Goal: Information Seeking & Learning: Learn about a topic

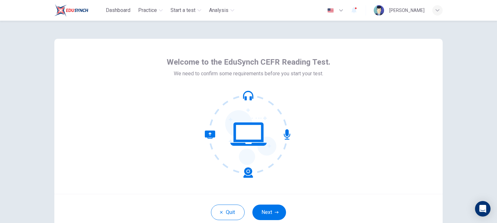
scroll to position [45, 0]
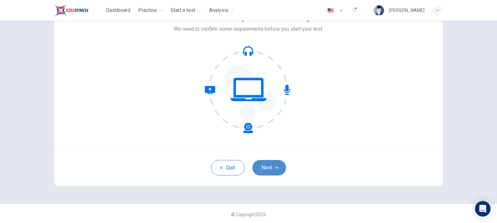
click at [267, 172] on button "Next" at bounding box center [269, 168] width 34 height 16
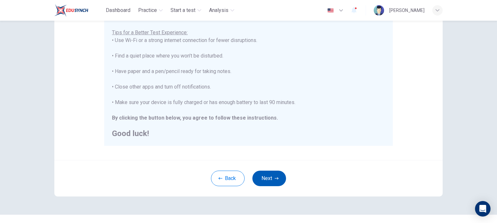
scroll to position [136, 0]
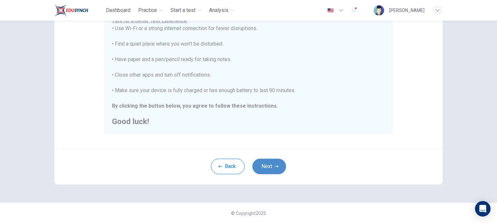
click at [259, 160] on button "Next" at bounding box center [269, 167] width 34 height 16
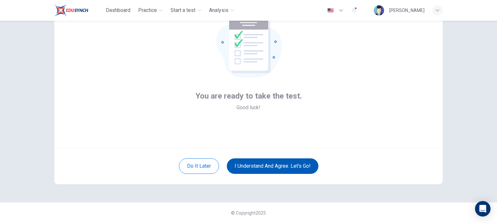
scroll to position [46, 0]
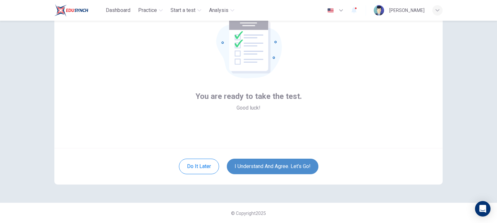
click at [265, 166] on button "I understand and agree. Let’s go!" at bounding box center [273, 167] width 92 height 16
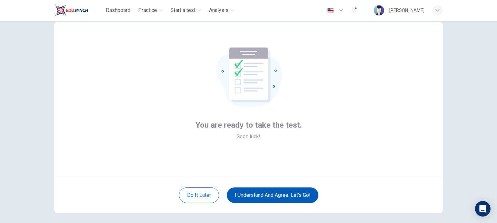
scroll to position [15, 0]
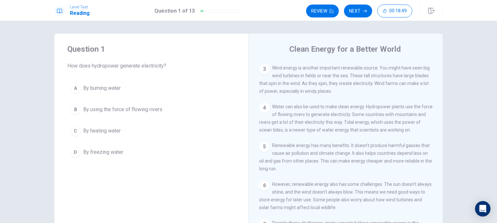
scroll to position [76, 0]
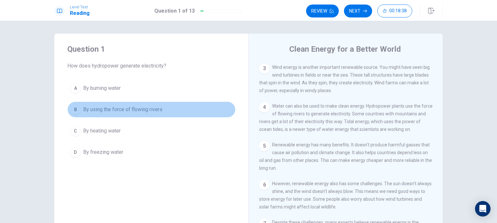
click at [144, 105] on button "B By using the force of flowing rivers" at bounding box center [151, 110] width 168 height 16
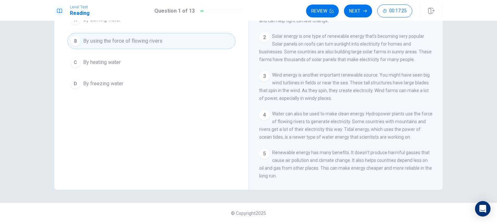
scroll to position [0, 0]
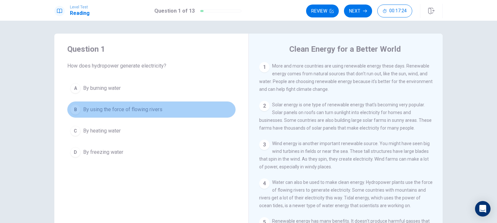
click at [133, 105] on button "B By using the force of flowing rivers" at bounding box center [151, 110] width 168 height 16
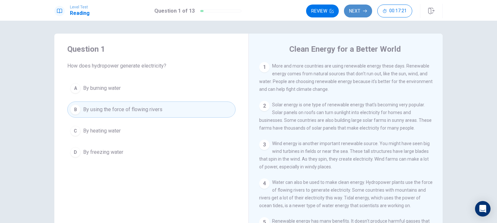
click at [364, 12] on icon "button" at bounding box center [365, 11] width 4 height 4
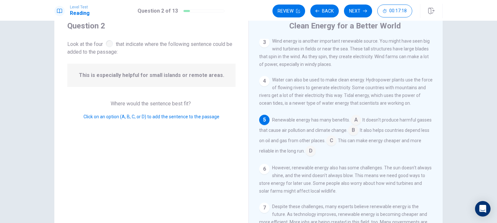
scroll to position [25, 0]
click at [337, 142] on input at bounding box center [331, 140] width 10 height 10
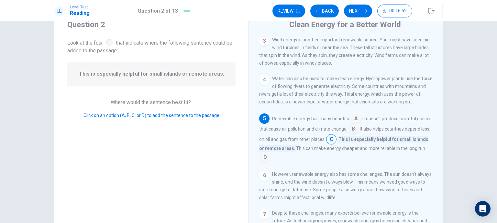
scroll to position [118, 0]
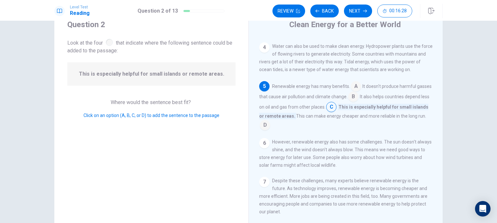
click at [270, 123] on input at bounding box center [265, 126] width 10 height 10
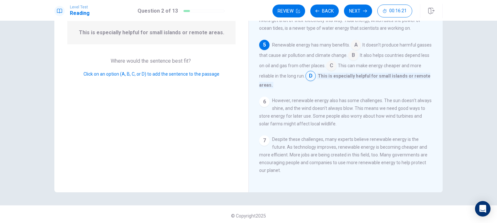
scroll to position [66, 0]
click at [360, 17] on button "Next" at bounding box center [358, 11] width 28 height 13
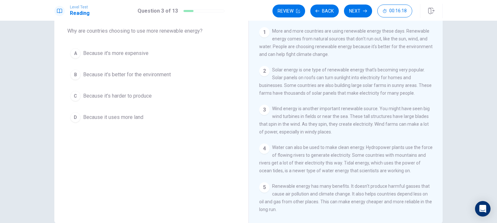
scroll to position [35, 0]
click at [117, 74] on span "Because it's better for the environment" at bounding box center [127, 75] width 88 height 8
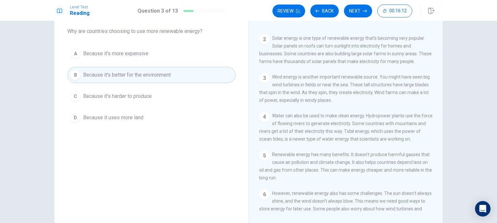
scroll to position [32, 0]
click at [360, 6] on button "Next" at bounding box center [358, 11] width 28 height 13
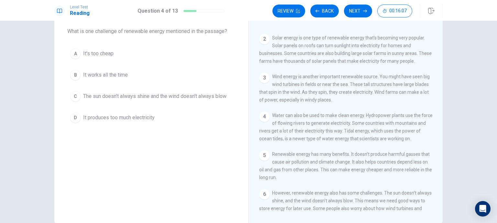
click at [129, 100] on button "C The sun doesn't always shine and the wind doesn't always blow" at bounding box center [151, 96] width 168 height 16
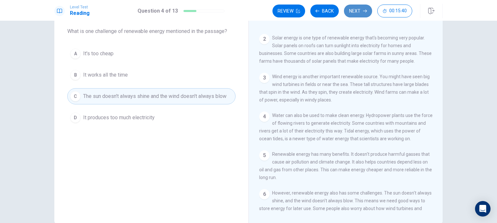
click at [370, 12] on button "Next" at bounding box center [358, 11] width 28 height 13
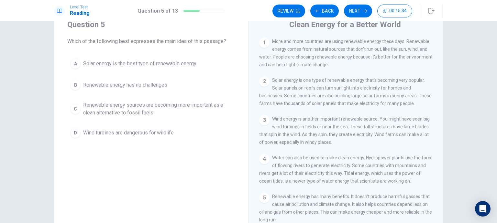
scroll to position [24, 0]
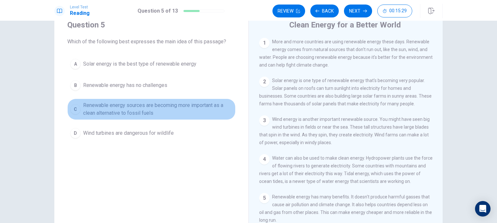
click at [159, 104] on span "Renewable energy sources are becoming more important as a clean alternative to …" at bounding box center [158, 110] width 150 height 16
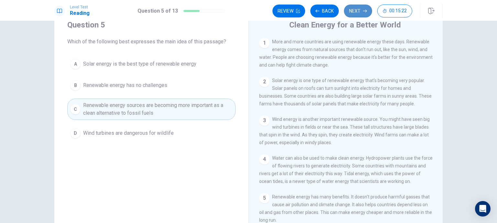
click at [368, 9] on button "Next" at bounding box center [358, 11] width 28 height 13
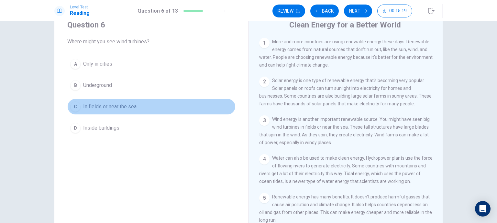
click at [125, 108] on span "In fields or near the sea" at bounding box center [109, 107] width 53 height 8
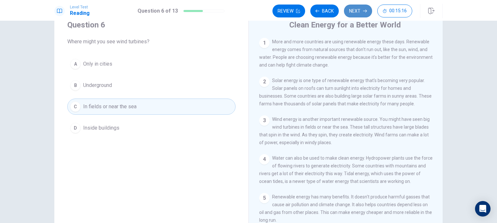
click at [363, 13] on button "Next" at bounding box center [358, 11] width 28 height 13
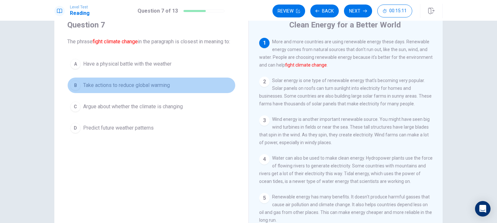
click at [152, 89] on span "Take actions to reduce global warming" at bounding box center [126, 86] width 87 height 8
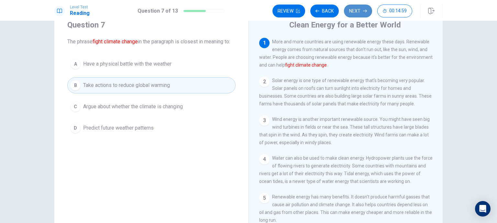
click at [369, 11] on button "Next" at bounding box center [358, 11] width 28 height 13
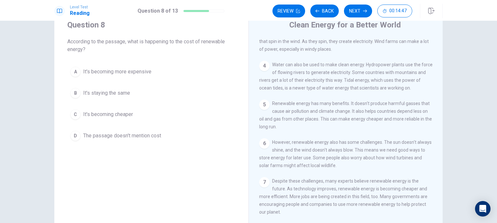
scroll to position [101, 0]
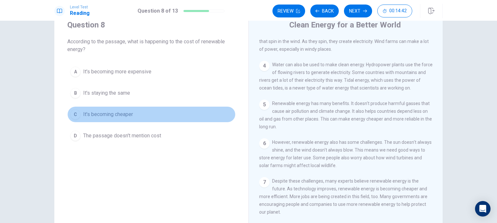
click at [127, 108] on button "C It's becoming cheaper" at bounding box center [151, 114] width 168 height 16
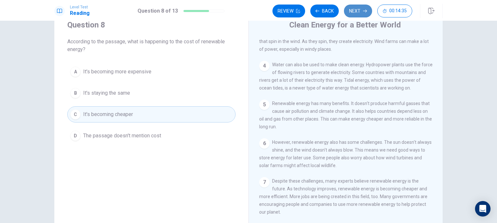
click at [357, 12] on button "Next" at bounding box center [358, 11] width 28 height 13
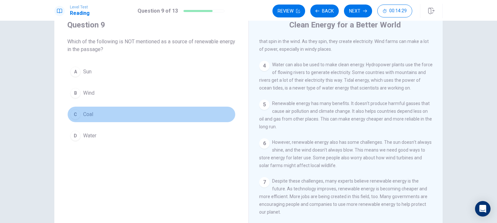
click at [113, 112] on button "C Coal" at bounding box center [151, 114] width 168 height 16
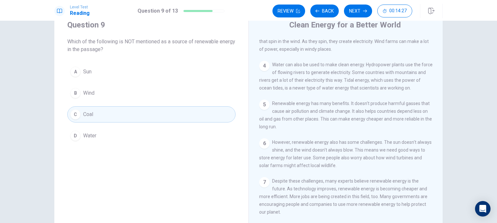
scroll to position [0, 0]
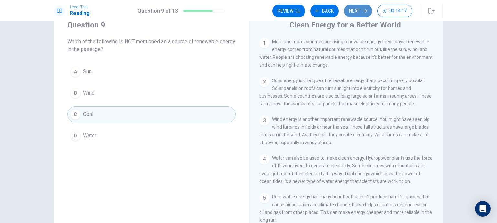
click at [364, 13] on icon "button" at bounding box center [365, 11] width 4 height 4
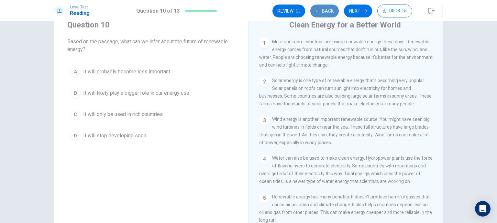
click at [328, 11] on button "Back" at bounding box center [324, 11] width 28 height 13
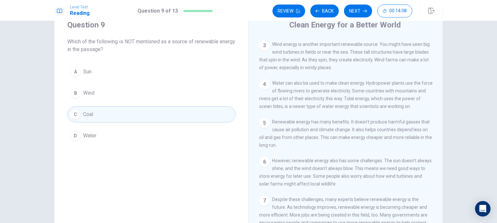
scroll to position [71, 0]
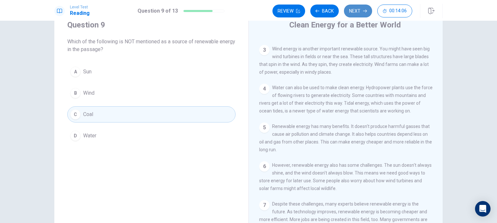
click at [365, 14] on button "Next" at bounding box center [358, 11] width 28 height 13
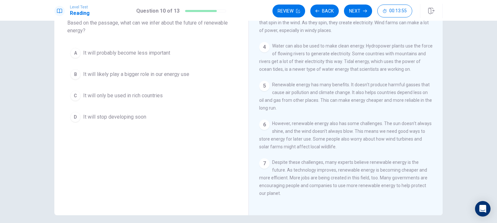
scroll to position [42, 0]
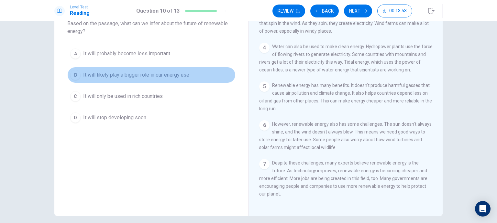
click at [173, 75] on span "It will likely play a bigger role in our energy use" at bounding box center [136, 75] width 106 height 8
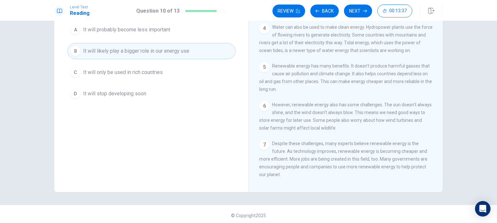
scroll to position [66, 0]
click at [356, 12] on button "Next" at bounding box center [358, 11] width 28 height 13
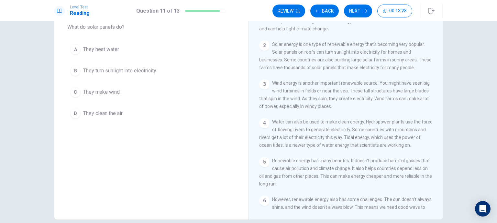
scroll to position [38, 0]
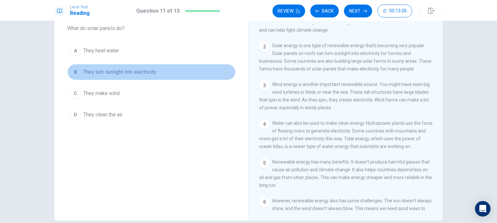
click at [144, 75] on span "They turn sunlight into electricity" at bounding box center [119, 72] width 73 height 8
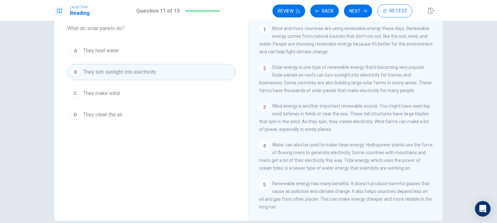
scroll to position [0, 0]
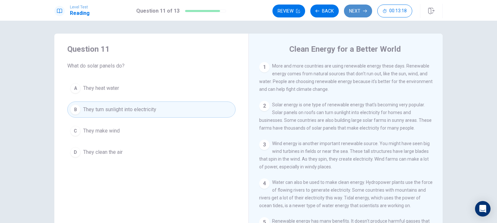
click at [357, 11] on button "Next" at bounding box center [358, 11] width 28 height 13
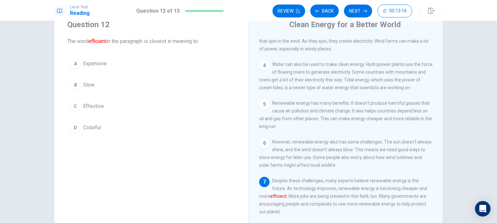
scroll to position [26, 0]
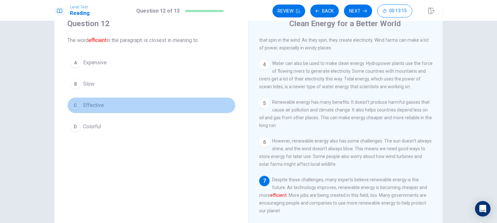
click at [84, 103] on span "Effective" at bounding box center [93, 106] width 21 height 8
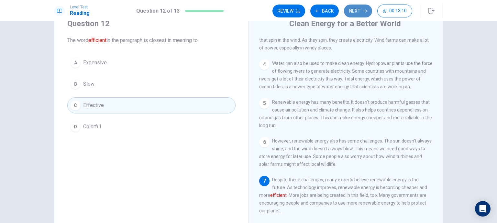
click at [365, 10] on icon "button" at bounding box center [365, 11] width 4 height 4
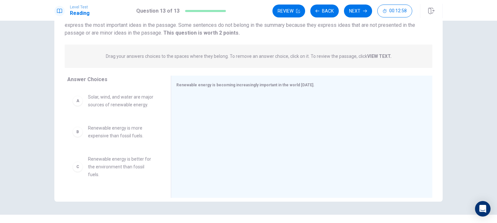
scroll to position [0, 0]
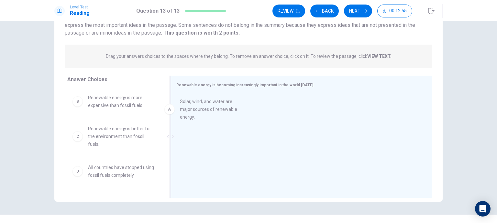
drag, startPoint x: 134, startPoint y: 103, endPoint x: 229, endPoint y: 107, distance: 95.3
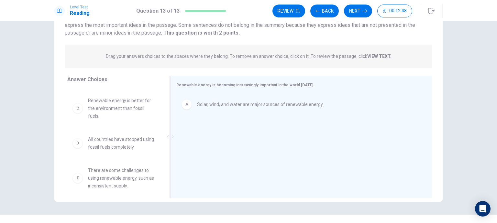
scroll to position [26, 0]
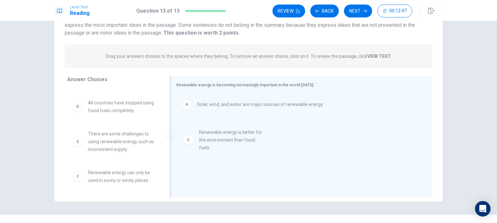
drag, startPoint x: 123, startPoint y: 106, endPoint x: 242, endPoint y: 138, distance: 123.4
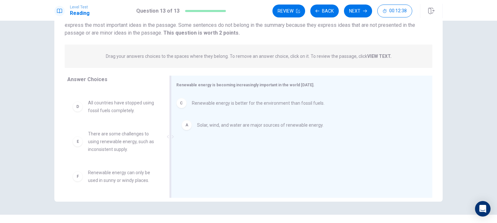
drag, startPoint x: 201, startPoint y: 132, endPoint x: 197, endPoint y: 103, distance: 29.0
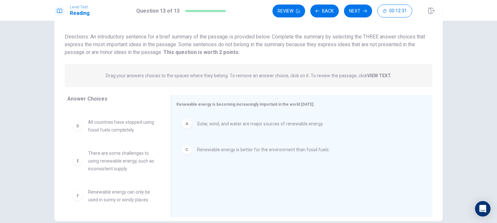
scroll to position [27, 0]
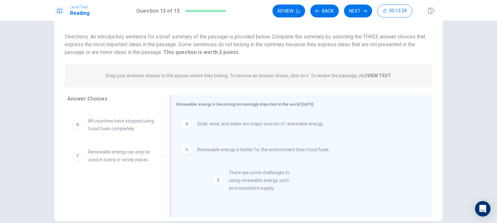
drag, startPoint x: 139, startPoint y: 158, endPoint x: 283, endPoint y: 180, distance: 145.7
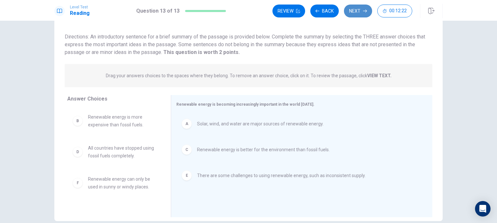
click at [361, 15] on button "Next" at bounding box center [358, 11] width 28 height 13
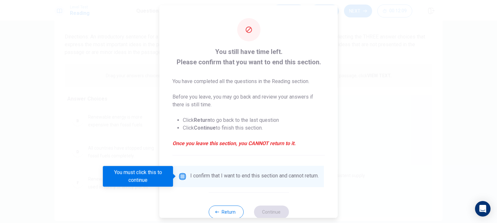
click at [182, 174] on input "You must click this to continue" at bounding box center [183, 177] width 8 height 8
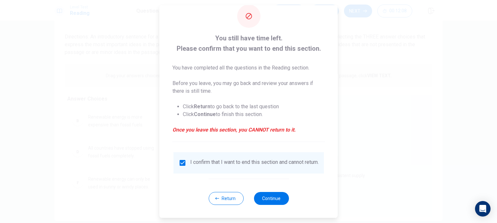
scroll to position [17, 0]
click at [257, 201] on button "Continue" at bounding box center [271, 198] width 35 height 13
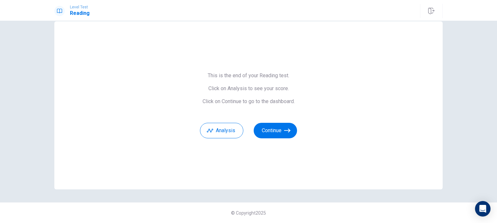
scroll to position [12, 0]
click at [230, 135] on button "Analysis" at bounding box center [221, 131] width 43 height 16
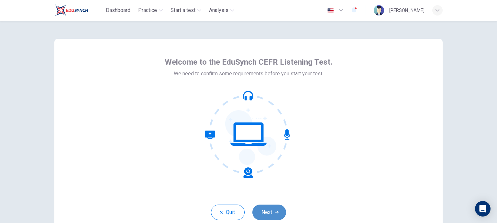
click at [270, 208] on button "Next" at bounding box center [269, 213] width 34 height 16
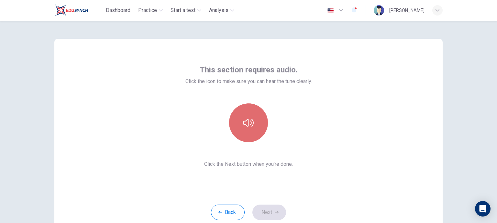
click at [232, 119] on button "button" at bounding box center [248, 123] width 39 height 39
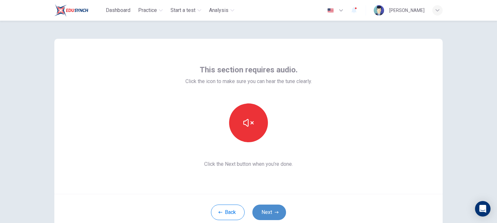
click at [272, 209] on button "Next" at bounding box center [269, 213] width 34 height 16
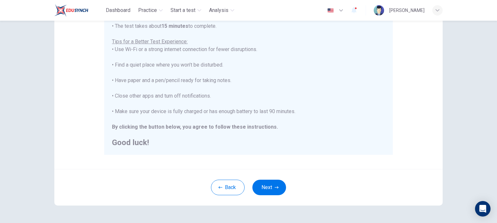
scroll to position [116, 0]
click at [277, 184] on button "Next" at bounding box center [269, 187] width 34 height 16
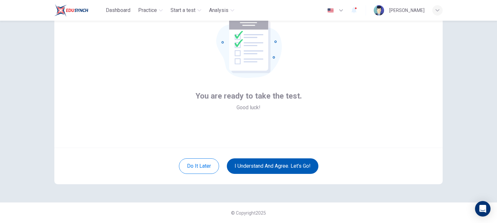
scroll to position [46, 0]
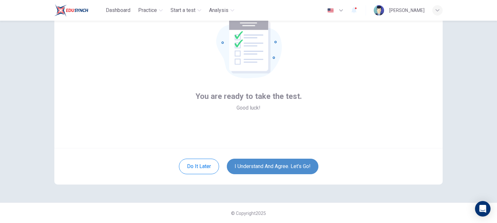
click at [269, 169] on button "I understand and agree. Let’s go!" at bounding box center [273, 167] width 92 height 16
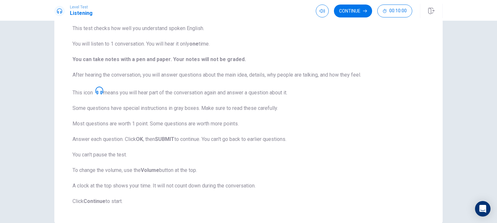
scroll to position [56, 0]
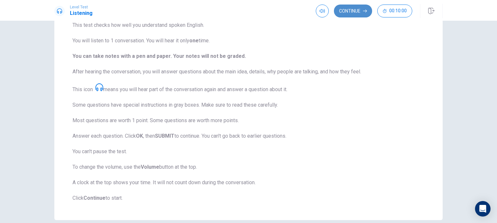
click at [351, 11] on button "Continue" at bounding box center [353, 11] width 38 height 13
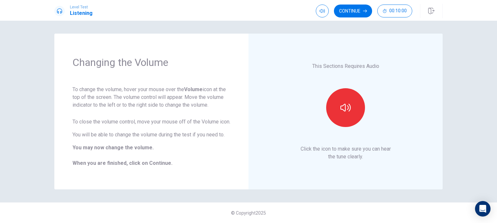
click at [366, 126] on div at bounding box center [346, 107] width 70 height 39
click at [346, 121] on button "button" at bounding box center [345, 107] width 39 height 39
drag, startPoint x: 319, startPoint y: 22, endPoint x: 313, endPoint y: 24, distance: 6.0
click at [313, 24] on span at bounding box center [322, 23] width 24 height 9
type input "0.2"
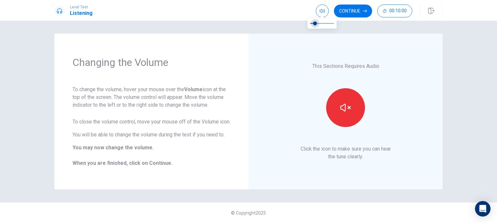
click at [315, 24] on span at bounding box center [315, 23] width 4 height 4
click at [345, 14] on button "Continue" at bounding box center [353, 11] width 38 height 13
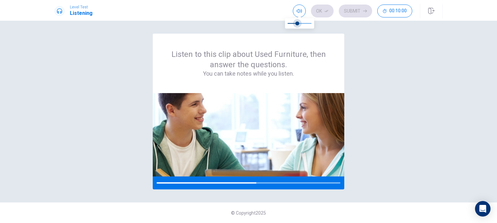
type input "0.5"
click at [299, 24] on span at bounding box center [300, 23] width 4 height 4
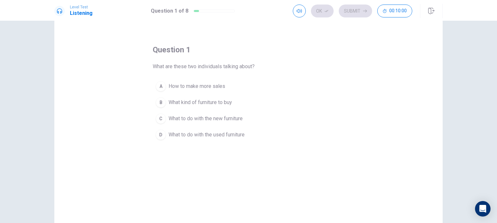
scroll to position [16, 0]
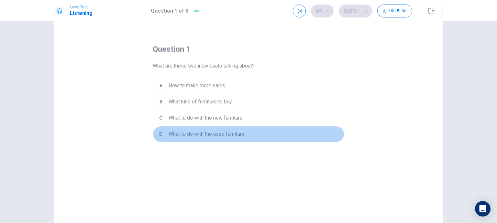
click at [195, 134] on span "What to do with the used furniture" at bounding box center [207, 134] width 76 height 8
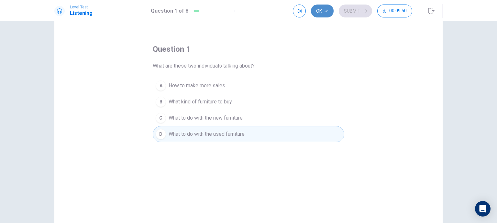
click at [326, 14] on button "Ok" at bounding box center [322, 11] width 23 height 13
click at [349, 10] on button "Submit" at bounding box center [355, 11] width 33 height 13
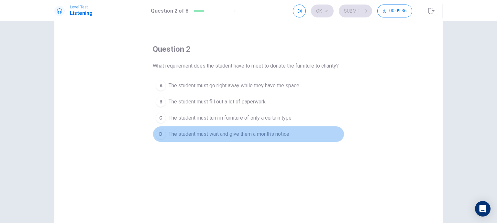
click at [263, 138] on span "The student must wait and give them a month's notice" at bounding box center [229, 134] width 121 height 8
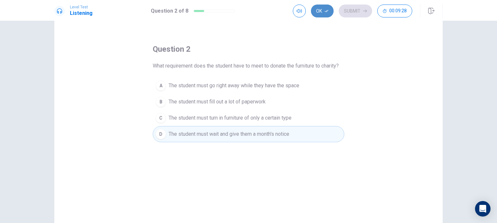
click at [321, 17] on button "Ok" at bounding box center [322, 11] width 23 height 13
click at [354, 15] on button "Submit" at bounding box center [355, 11] width 33 height 13
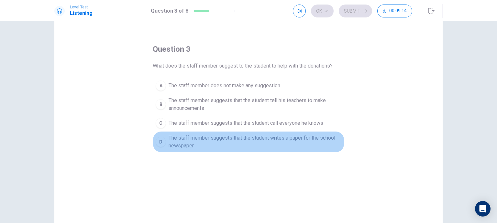
click at [229, 143] on span "The staff member suggests that the student writes a paper for the school newspa…" at bounding box center [255, 142] width 173 height 16
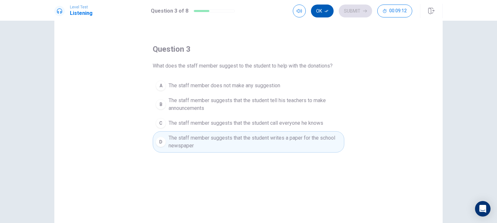
click at [321, 15] on button "Ok" at bounding box center [322, 11] width 23 height 13
click at [353, 14] on button "Submit" at bounding box center [355, 11] width 33 height 13
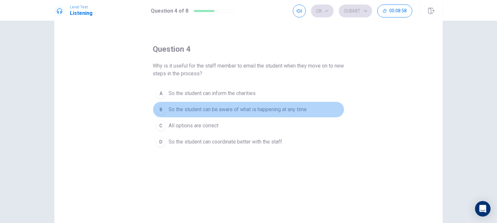
click at [212, 111] on span "So the student can be aware of what is happening at any time" at bounding box center [238, 110] width 138 height 8
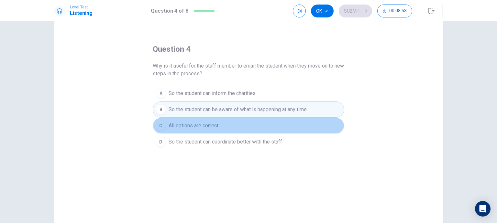
click at [206, 122] on span "All options are correct" at bounding box center [194, 126] width 50 height 8
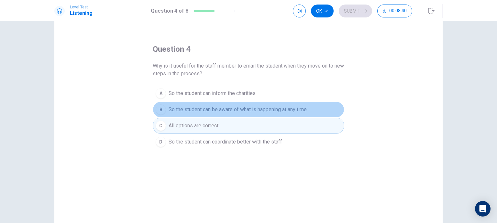
click at [209, 116] on button "B So the student can be aware of what is happening at any time" at bounding box center [249, 110] width 192 height 16
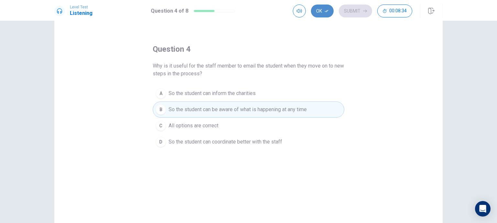
click at [321, 14] on button "Ok" at bounding box center [322, 11] width 23 height 13
click at [351, 13] on button "Submit" at bounding box center [355, 11] width 33 height 13
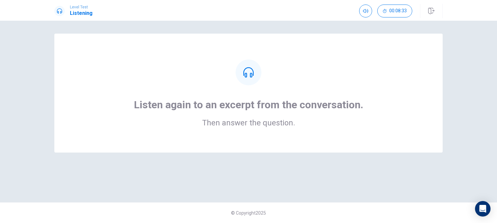
scroll to position [0, 0]
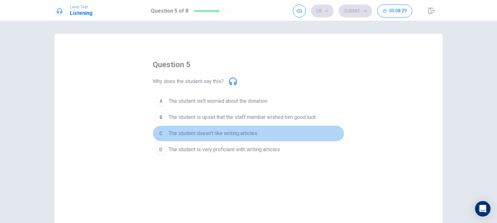
click at [259, 132] on button "C The student doesn't like writing articles" at bounding box center [249, 134] width 192 height 16
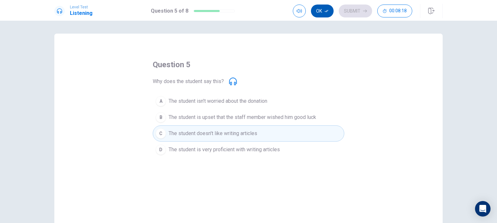
click at [326, 15] on button "Ok" at bounding box center [322, 11] width 23 height 13
click at [350, 13] on button "Submit" at bounding box center [355, 11] width 33 height 13
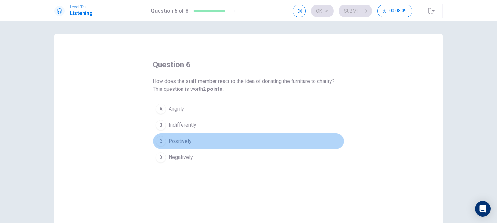
click at [182, 139] on span "Positively" at bounding box center [180, 142] width 23 height 8
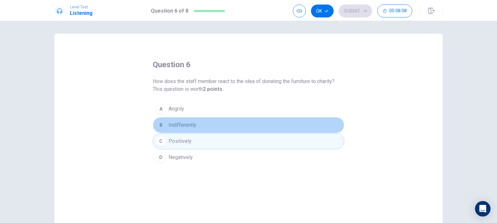
click at [182, 129] on button "B Indifferently" at bounding box center [249, 125] width 192 height 16
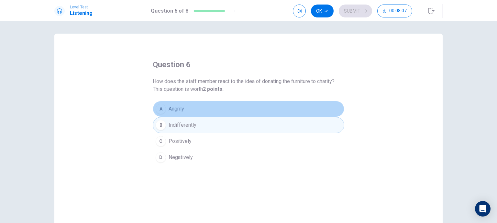
click at [179, 114] on button "A Angrily" at bounding box center [249, 109] width 192 height 16
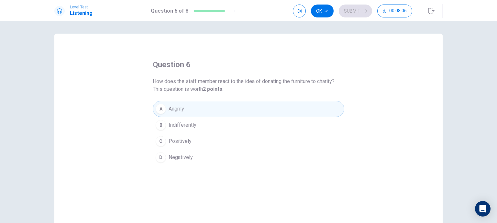
click at [181, 143] on span "Positively" at bounding box center [180, 142] width 23 height 8
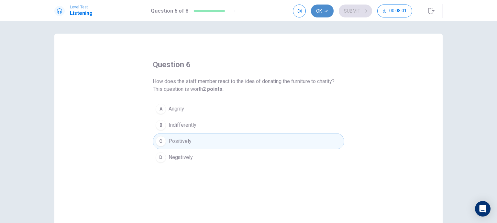
click at [327, 11] on icon "button" at bounding box center [327, 11] width 4 height 4
click at [344, 11] on button "Submit" at bounding box center [355, 11] width 33 height 13
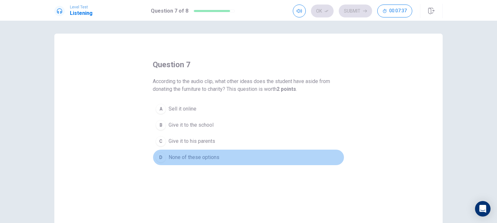
click at [194, 156] on span "None of these options" at bounding box center [194, 158] width 51 height 8
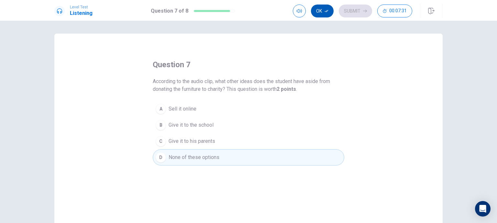
click at [333, 10] on button "Ok" at bounding box center [322, 11] width 23 height 13
click at [207, 125] on span "Give it to the school" at bounding box center [191, 125] width 45 height 8
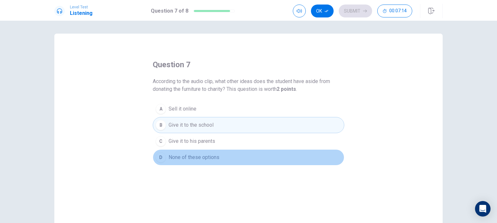
click at [198, 154] on span "None of these options" at bounding box center [194, 158] width 51 height 8
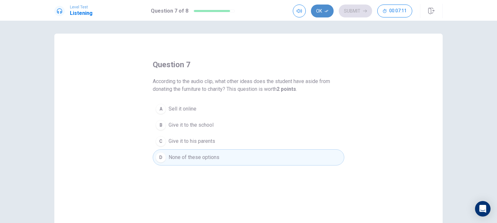
click at [320, 15] on button "Ok" at bounding box center [322, 11] width 23 height 13
click at [366, 15] on button "Submit" at bounding box center [355, 11] width 33 height 13
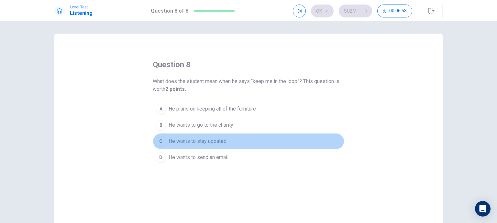
click at [197, 138] on span "He wants to stay updated" at bounding box center [198, 142] width 58 height 8
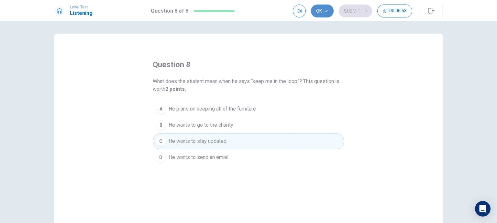
click at [327, 9] on icon "button" at bounding box center [327, 11] width 4 height 4
click at [346, 9] on button "Submit" at bounding box center [355, 11] width 33 height 13
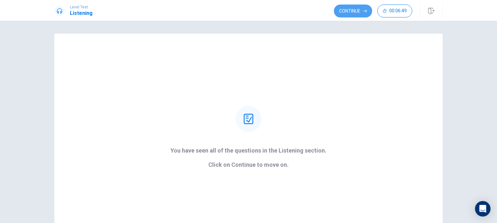
click at [346, 9] on button "Continue" at bounding box center [353, 11] width 38 height 13
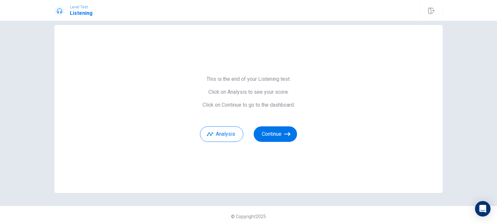
scroll to position [12, 0]
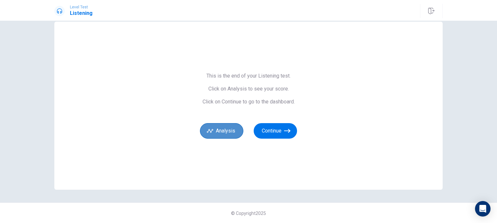
click at [236, 125] on button "Analysis" at bounding box center [221, 131] width 43 height 16
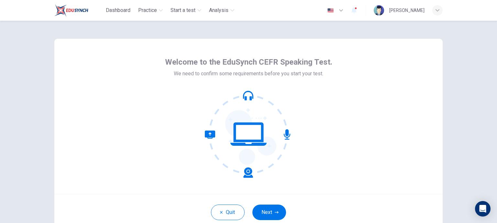
scroll to position [46, 0]
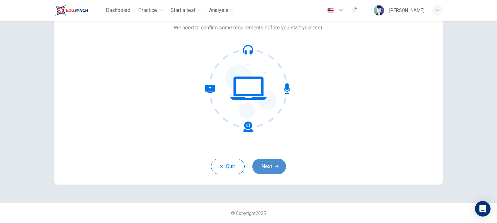
click at [273, 162] on button "Next" at bounding box center [269, 167] width 34 height 16
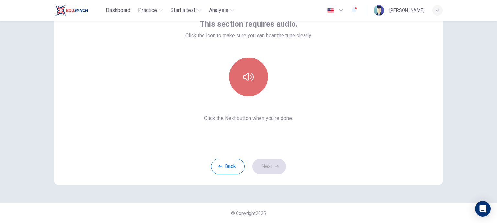
click at [242, 85] on button "button" at bounding box center [248, 77] width 39 height 39
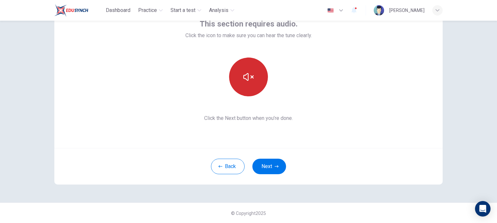
scroll to position [0, 0]
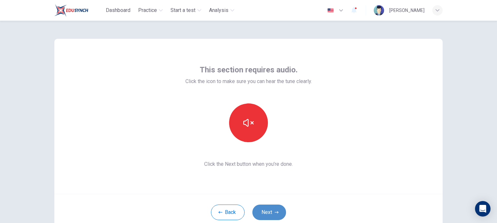
click at [273, 210] on button "Next" at bounding box center [269, 213] width 34 height 16
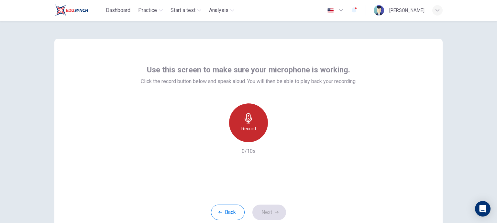
click at [247, 128] on h6 "Record" at bounding box center [248, 129] width 15 height 8
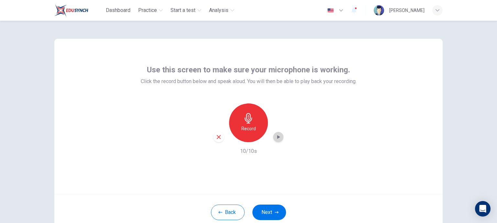
click at [278, 137] on icon "button" at bounding box center [278, 137] width 3 height 4
click at [242, 133] on div "Record" at bounding box center [248, 123] width 39 height 39
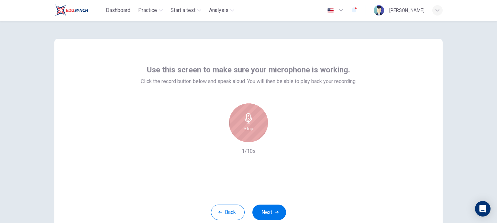
click at [242, 133] on div "Stop" at bounding box center [248, 123] width 39 height 39
click at [242, 133] on div "Record" at bounding box center [248, 123] width 39 height 39
click at [242, 133] on div "Stop" at bounding box center [248, 123] width 39 height 39
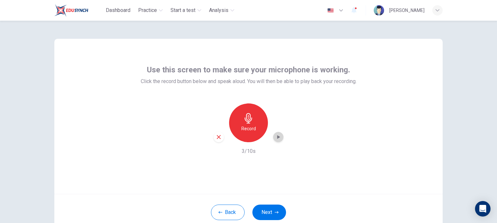
click at [277, 138] on icon "button" at bounding box center [278, 137] width 3 height 4
click at [267, 210] on button "Next" at bounding box center [269, 213] width 34 height 16
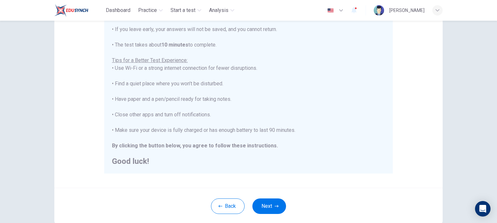
scroll to position [111, 0]
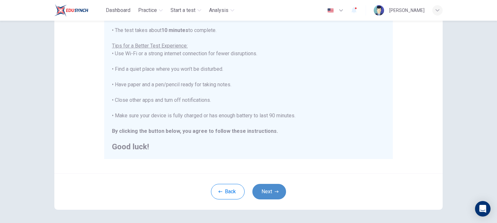
click at [272, 191] on button "Next" at bounding box center [269, 192] width 34 height 16
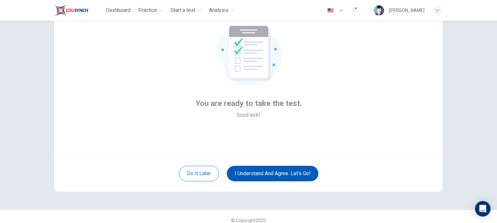
scroll to position [36, 0]
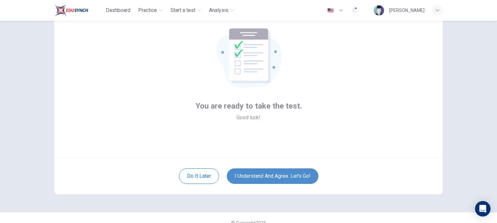
click at [271, 173] on button "I understand and agree. Let’s go!" at bounding box center [273, 177] width 92 height 16
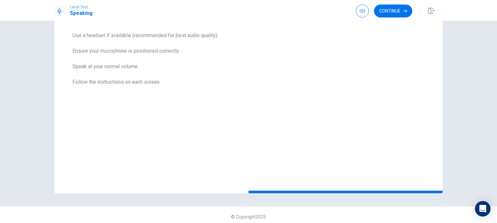
scroll to position [126, 0]
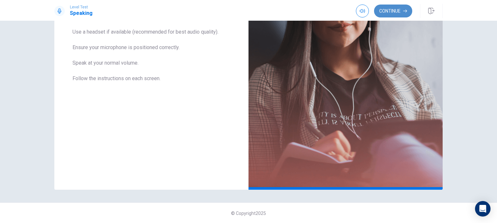
click at [395, 9] on button "Continue" at bounding box center [393, 11] width 38 height 13
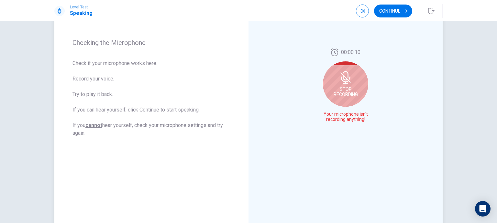
scroll to position [86, 0]
click at [352, 90] on span "Stop Recording" at bounding box center [346, 92] width 24 height 10
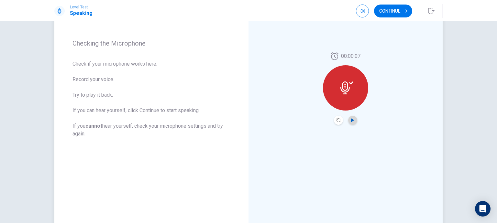
click at [351, 121] on icon "Play Audio" at bounding box center [352, 120] width 3 height 4
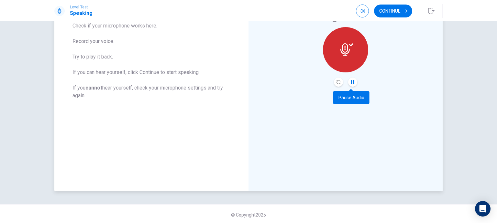
scroll to position [124, 0]
click at [341, 80] on button "Record Again" at bounding box center [338, 82] width 9 height 9
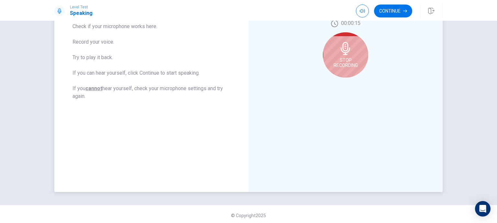
click at [346, 67] on span "Stop Recording" at bounding box center [346, 63] width 24 height 10
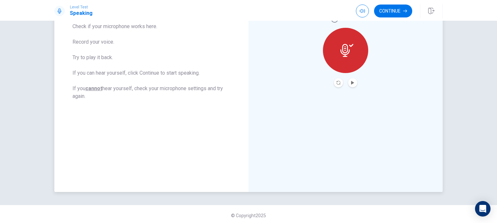
click at [347, 54] on icon at bounding box center [347, 50] width 13 height 13
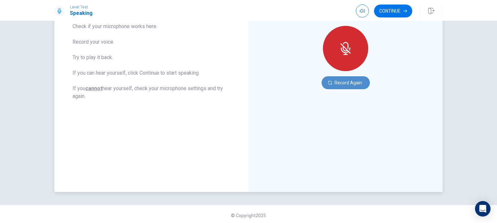
click at [347, 83] on button "Record Again" at bounding box center [346, 82] width 48 height 13
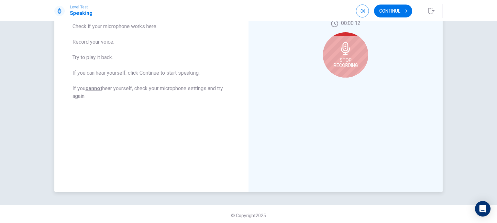
click at [354, 68] on div "Stop Recording" at bounding box center [345, 54] width 45 height 45
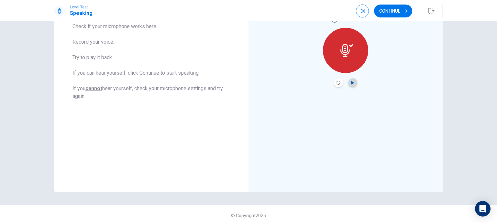
click at [352, 84] on icon "Play Audio" at bounding box center [353, 83] width 4 height 4
click at [386, 11] on button "Continue" at bounding box center [393, 11] width 38 height 13
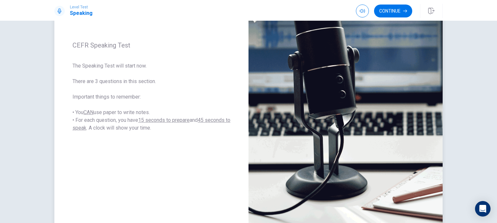
scroll to position [88, 0]
click at [392, 14] on button "Continue" at bounding box center [393, 11] width 38 height 13
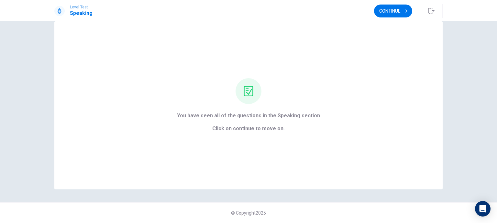
scroll to position [12, 0]
click at [386, 17] on button "Continue" at bounding box center [393, 11] width 38 height 13
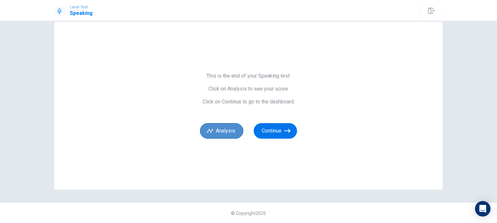
click at [218, 127] on button "Analysis" at bounding box center [221, 131] width 43 height 16
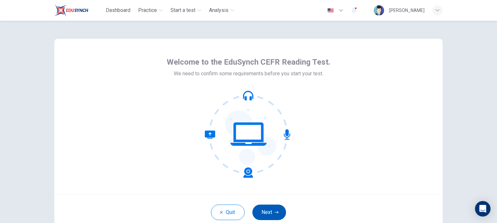
click at [272, 208] on button "Next" at bounding box center [269, 213] width 34 height 16
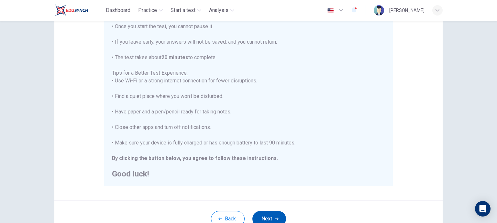
scroll to position [105, 0]
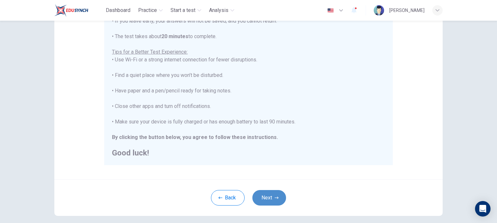
click at [279, 203] on button "Next" at bounding box center [269, 198] width 34 height 16
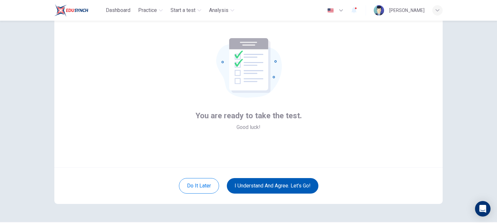
scroll to position [27, 0]
click at [285, 182] on button "I understand and agree. Let’s go!" at bounding box center [273, 186] width 92 height 16
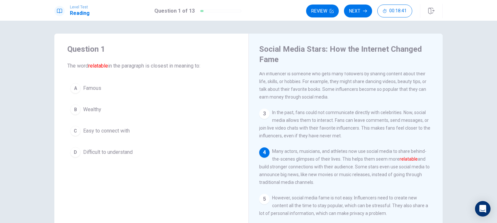
scroll to position [50, 0]
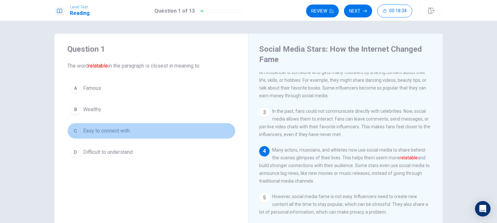
click at [118, 138] on button "C Easy to connect with" at bounding box center [151, 131] width 168 height 16
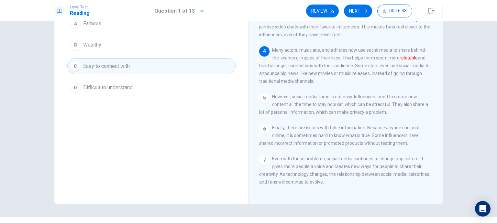
scroll to position [65, 0]
click at [358, 9] on button "Next" at bounding box center [358, 11] width 28 height 13
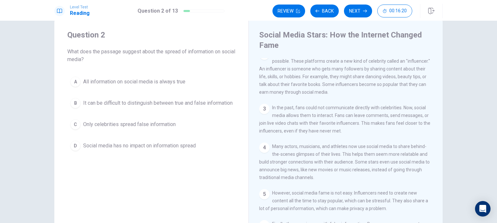
scroll to position [93, 0]
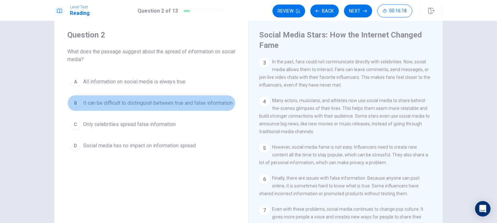
click at [180, 107] on span "It can be difficult to distinguish between true and false information" at bounding box center [158, 103] width 150 height 8
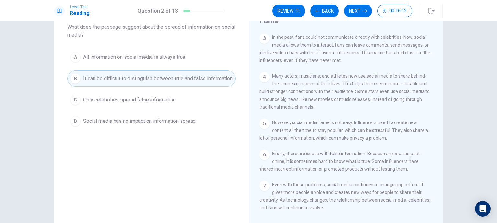
scroll to position [38, 0]
click at [363, 11] on button "Next" at bounding box center [358, 11] width 28 height 13
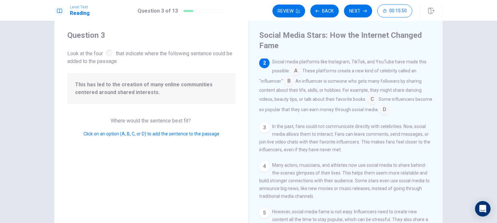
scroll to position [15, 0]
click at [370, 99] on input at bounding box center [372, 99] width 10 height 10
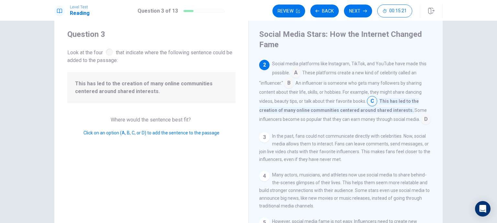
scroll to position [28, 0]
click at [421, 126] on input at bounding box center [426, 120] width 10 height 10
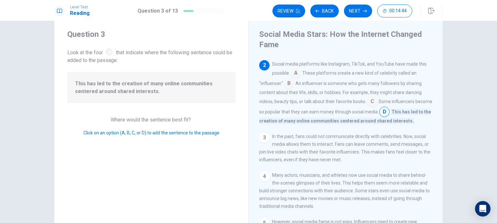
scroll to position [70, 0]
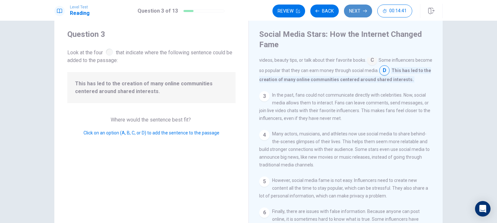
click at [369, 9] on button "Next" at bounding box center [358, 11] width 28 height 13
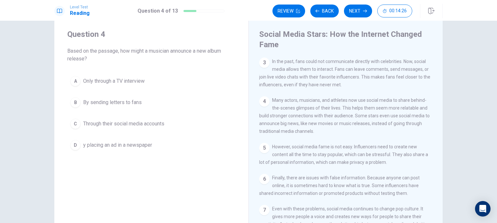
scroll to position [85, 0]
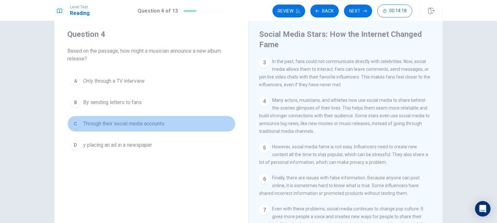
click at [141, 119] on button "C Through their social media accounts" at bounding box center [151, 124] width 168 height 16
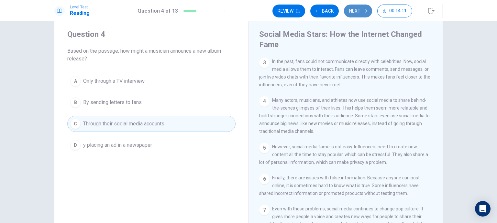
click at [356, 13] on button "Next" at bounding box center [358, 11] width 28 height 13
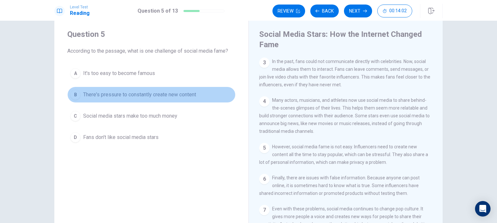
click at [177, 96] on span "There's pressure to constantly create new content" at bounding box center [139, 95] width 113 height 8
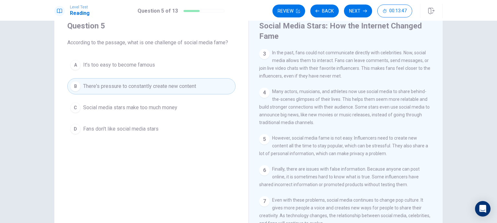
scroll to position [30, 0]
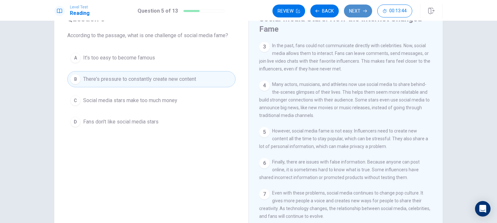
click at [364, 14] on button "Next" at bounding box center [358, 11] width 28 height 13
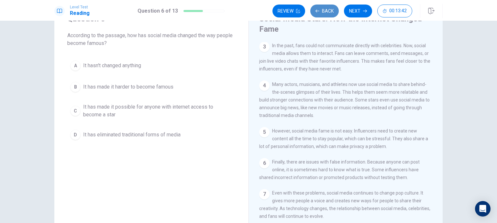
click at [328, 12] on button "Back" at bounding box center [324, 11] width 28 height 13
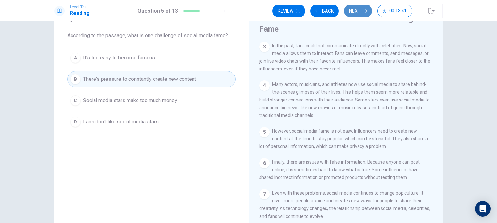
click at [358, 13] on button "Next" at bounding box center [358, 11] width 28 height 13
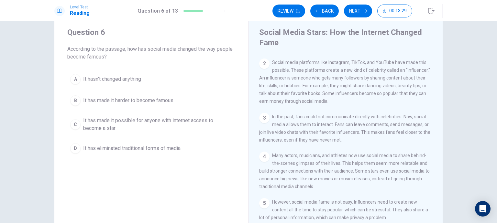
scroll to position [19, 0]
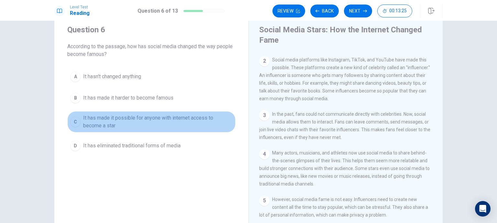
click at [210, 116] on span "It has made it possible for anyone with internet access to become a star" at bounding box center [158, 122] width 150 height 16
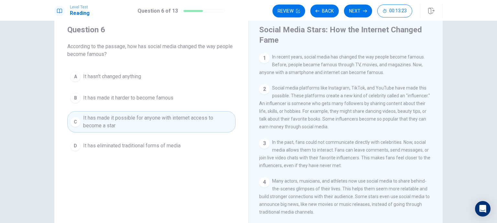
scroll to position [0, 0]
click at [364, 11] on icon "button" at bounding box center [365, 11] width 4 height 4
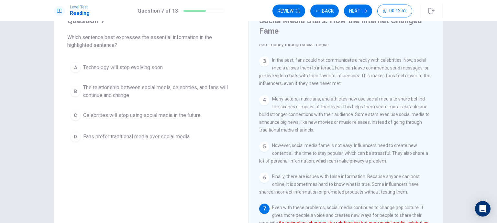
scroll to position [27, 0]
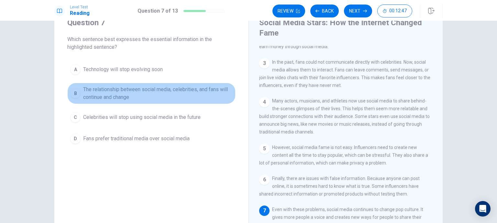
click at [198, 91] on span "The relationship between social media, celebrities, and fans will continue and …" at bounding box center [158, 94] width 150 height 16
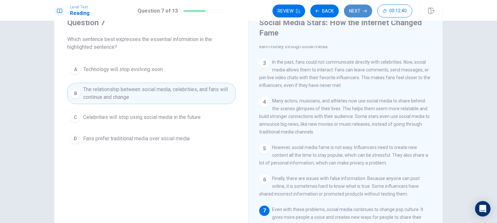
click at [357, 10] on button "Next" at bounding box center [358, 11] width 28 height 13
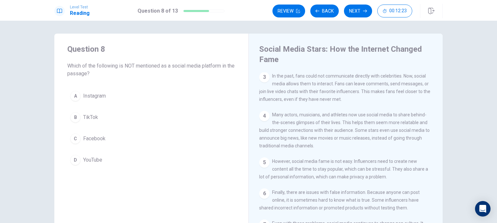
scroll to position [0, 0]
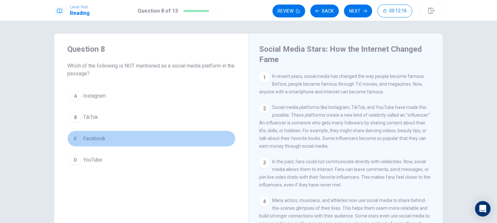
click at [96, 140] on span "Facebook" at bounding box center [94, 139] width 22 height 8
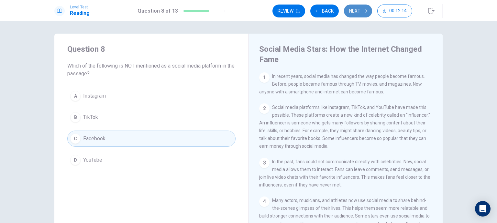
click at [354, 16] on button "Next" at bounding box center [358, 11] width 28 height 13
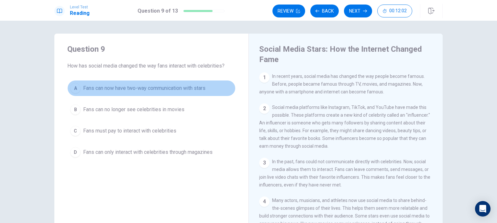
click at [191, 84] on button "A Fans can now have two-way communication with stars" at bounding box center [151, 88] width 168 height 16
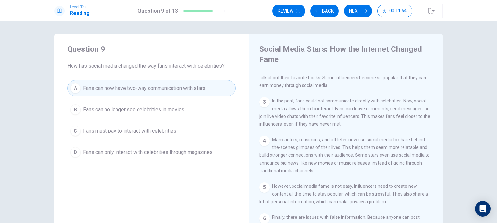
scroll to position [58, 0]
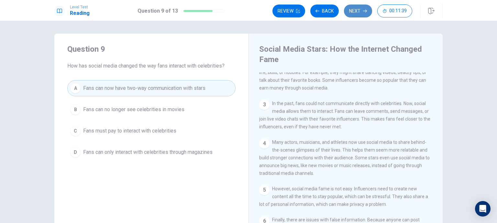
click at [354, 15] on button "Next" at bounding box center [358, 11] width 28 height 13
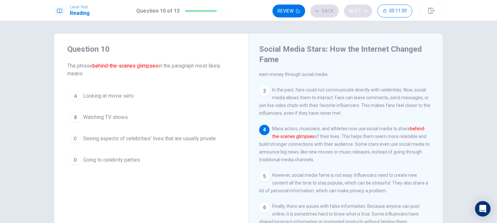
scroll to position [93, 0]
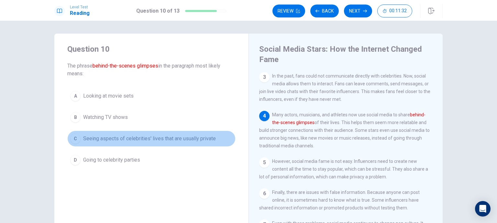
click at [145, 140] on span "Seeing aspects of celebrities' lives that are usually private" at bounding box center [149, 139] width 133 height 8
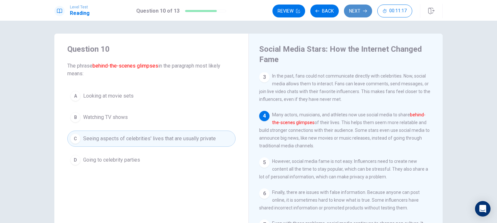
click at [357, 10] on button "Next" at bounding box center [358, 11] width 28 height 13
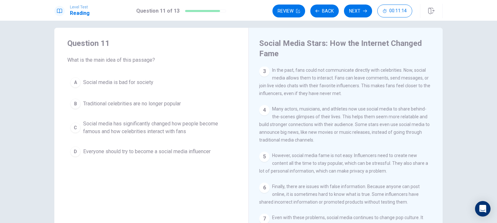
scroll to position [5, 0]
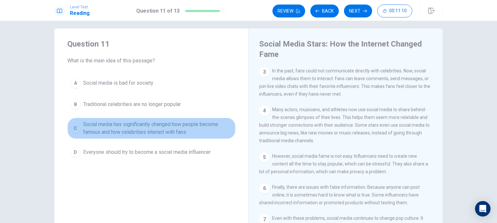
click at [174, 124] on span "Social media has significantly changed how people become famous and how celebri…" at bounding box center [158, 129] width 150 height 16
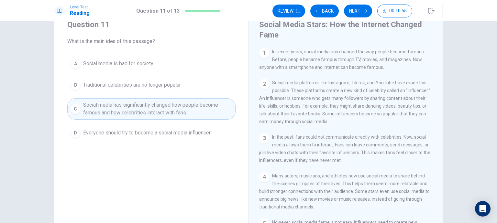
scroll to position [93, 0]
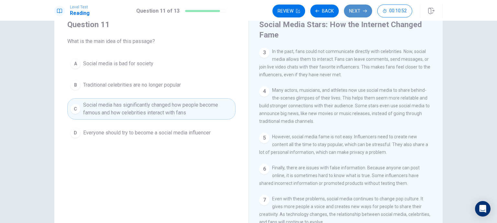
click at [354, 14] on button "Next" at bounding box center [358, 11] width 28 height 13
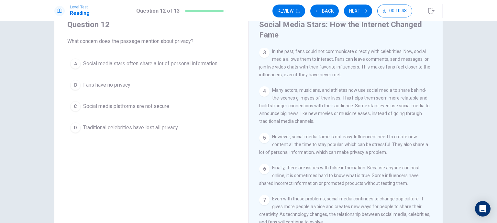
click at [191, 64] on span "Social media stars often share a lot of personal information" at bounding box center [150, 64] width 134 height 8
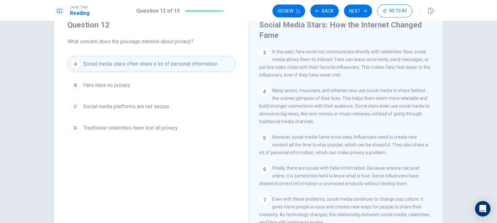
scroll to position [25, 0]
click at [363, 10] on button "Next" at bounding box center [358, 11] width 28 height 13
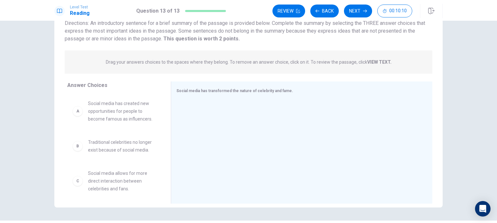
scroll to position [51, 0]
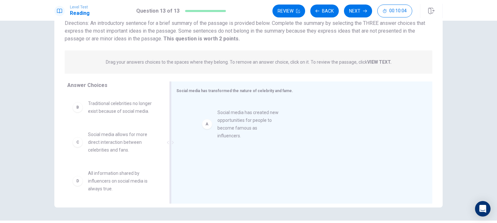
drag, startPoint x: 106, startPoint y: 108, endPoint x: 242, endPoint y: 118, distance: 136.3
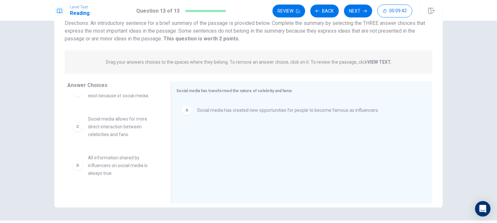
scroll to position [0, 0]
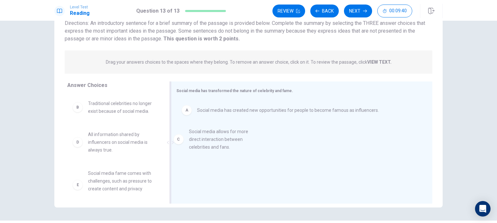
drag, startPoint x: 120, startPoint y: 143, endPoint x: 225, endPoint y: 141, distance: 105.2
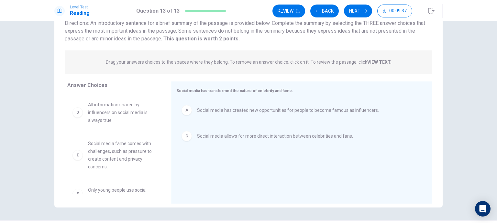
scroll to position [43, 0]
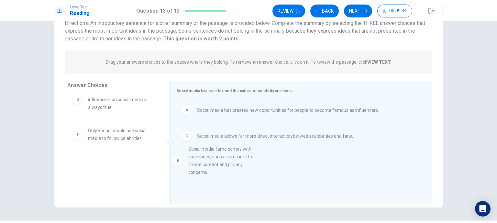
drag, startPoint x: 128, startPoint y: 149, endPoint x: 233, endPoint y: 168, distance: 107.7
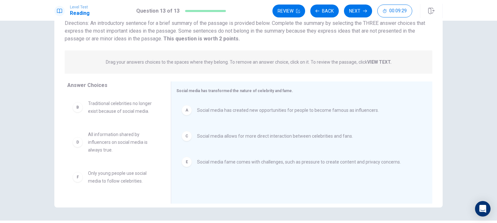
scroll to position [69, 0]
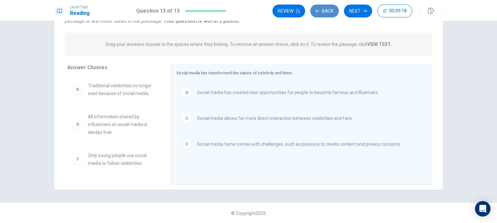
click at [321, 10] on button "Back" at bounding box center [324, 11] width 28 height 13
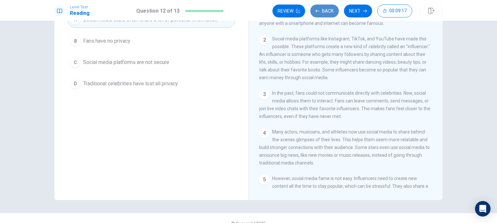
click at [321, 10] on button "Back" at bounding box center [324, 11] width 28 height 13
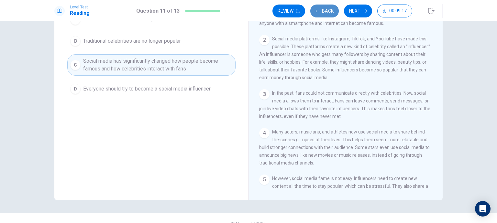
click at [321, 10] on button "Back" at bounding box center [324, 11] width 28 height 13
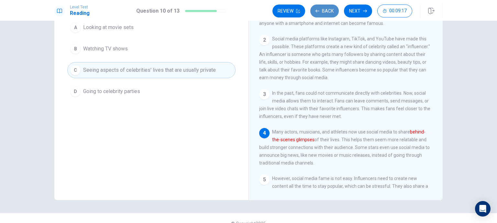
scroll to position [45, 0]
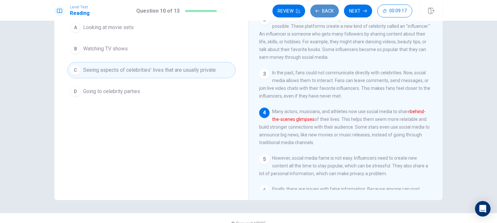
click at [321, 10] on button "Back" at bounding box center [324, 11] width 28 height 13
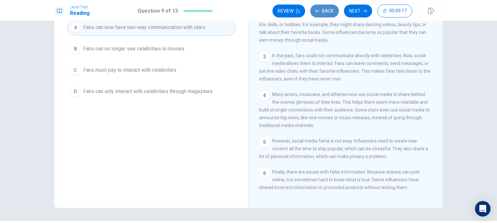
scroll to position [46, 0]
click at [321, 10] on button "Back" at bounding box center [324, 11] width 28 height 13
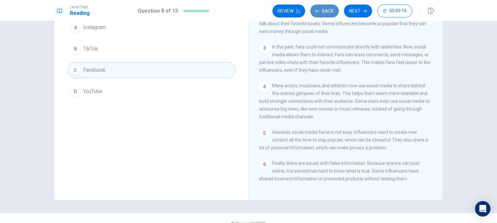
click at [321, 10] on button "Back" at bounding box center [324, 11] width 28 height 13
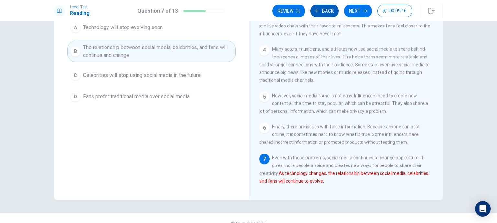
scroll to position [93, 0]
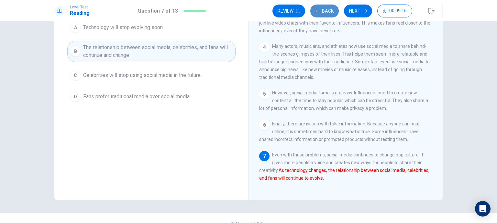
click at [321, 10] on button "Back" at bounding box center [324, 11] width 28 height 13
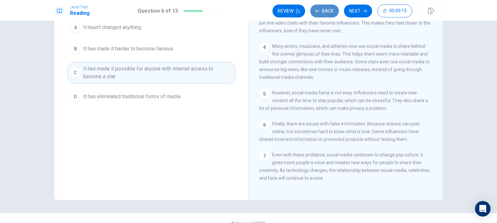
click at [321, 10] on button "Back" at bounding box center [324, 11] width 28 height 13
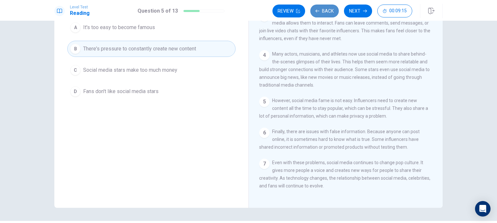
click at [321, 10] on button "Back" at bounding box center [324, 11] width 28 height 13
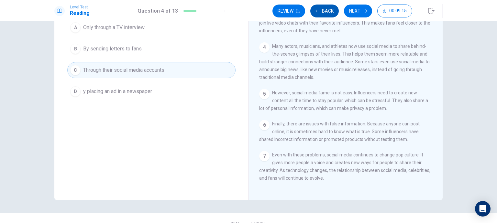
click at [321, 10] on button "Back" at bounding box center [324, 11] width 28 height 13
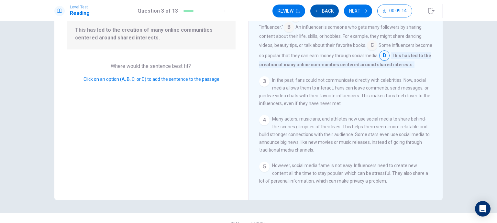
scroll to position [32, 0]
click at [321, 10] on button "Back" at bounding box center [324, 11] width 28 height 13
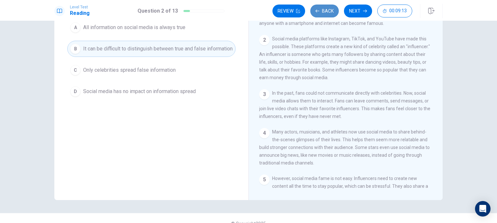
click at [321, 10] on button "Back" at bounding box center [324, 11] width 28 height 13
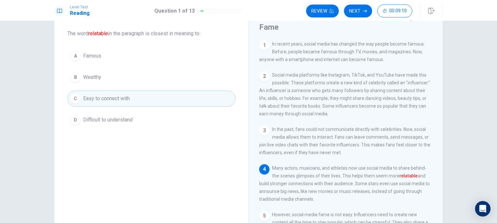
scroll to position [31, 0]
click at [353, 17] on button "Next" at bounding box center [358, 11] width 28 height 13
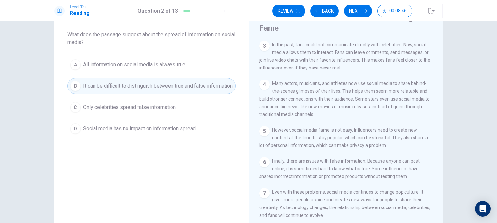
scroll to position [87, 0]
click at [354, 13] on button "Next" at bounding box center [358, 11] width 28 height 13
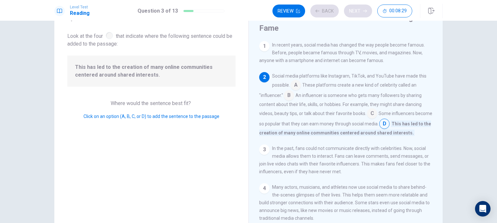
scroll to position [32, 0]
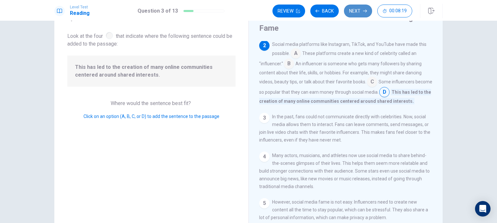
click at [359, 9] on button "Next" at bounding box center [358, 11] width 28 height 13
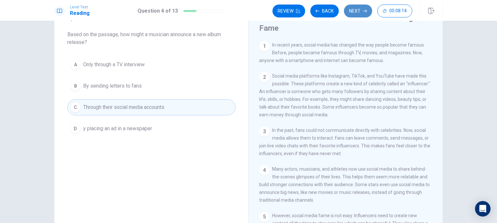
click at [359, 9] on button "Next" at bounding box center [358, 11] width 28 height 13
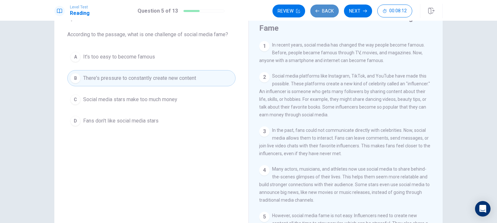
click at [326, 11] on button "Back" at bounding box center [324, 11] width 28 height 13
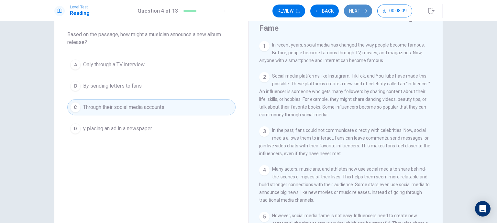
click at [350, 16] on button "Next" at bounding box center [358, 11] width 28 height 13
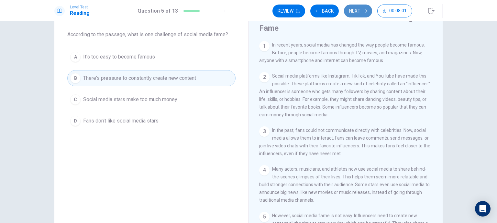
click at [350, 16] on button "Next" at bounding box center [358, 11] width 28 height 13
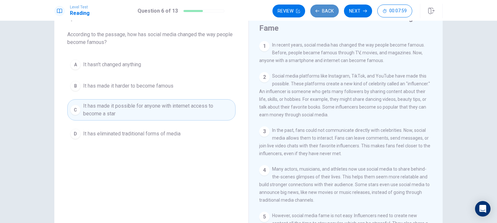
click at [335, 14] on button "Back" at bounding box center [324, 11] width 28 height 13
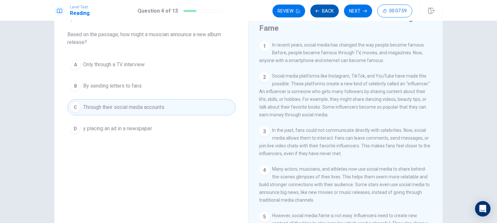
click at [335, 14] on button "Back" at bounding box center [324, 11] width 28 height 13
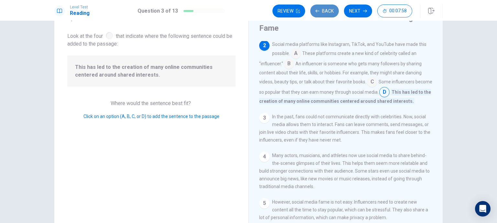
click at [335, 14] on button "Back" at bounding box center [324, 11] width 28 height 13
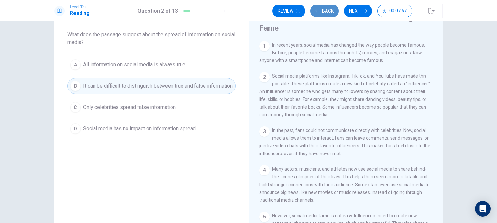
click at [335, 14] on button "Back" at bounding box center [324, 11] width 28 height 13
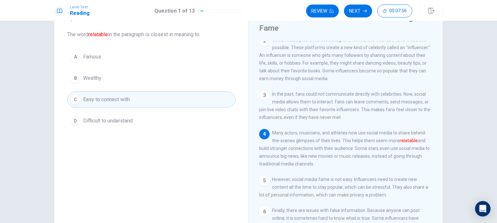
scroll to position [46, 0]
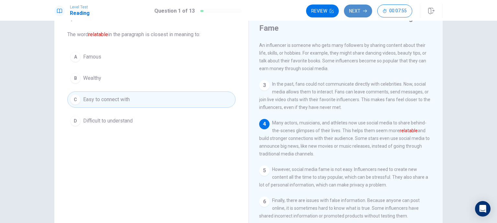
click at [353, 14] on button "Next" at bounding box center [358, 11] width 28 height 13
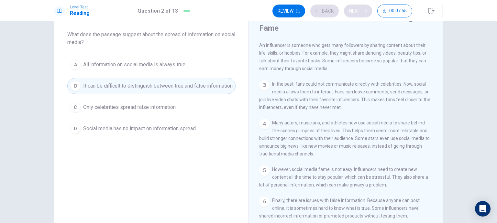
click at [353, 14] on div "Review Back Next 00:07:55" at bounding box center [343, 11] width 140 height 13
click at [353, 14] on div "Review Back Next 00:07:54" at bounding box center [343, 11] width 140 height 13
click at [353, 14] on button "Next" at bounding box center [358, 11] width 28 height 13
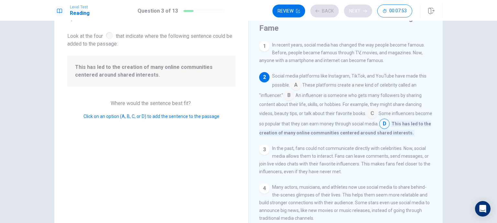
scroll to position [32, 0]
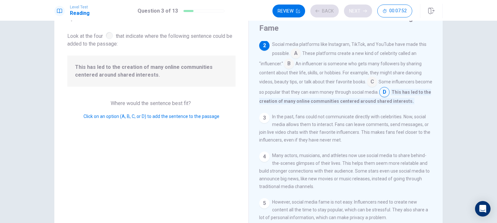
click at [353, 14] on div "Review Back Next 00:07:52" at bounding box center [343, 11] width 140 height 13
click at [353, 14] on button "Next" at bounding box center [358, 11] width 28 height 13
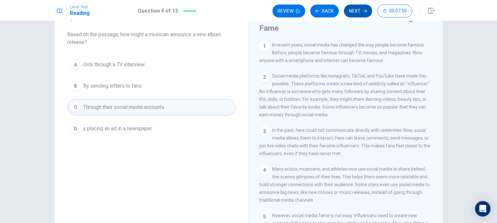
click at [353, 14] on button "Next" at bounding box center [358, 11] width 28 height 13
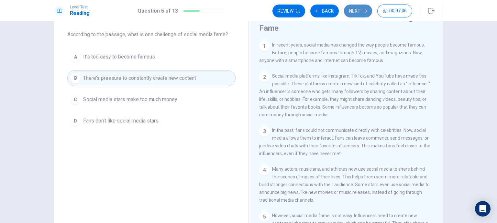
click at [353, 14] on button "Next" at bounding box center [358, 11] width 28 height 13
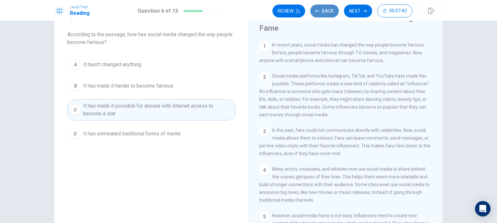
click at [333, 12] on button "Back" at bounding box center [324, 11] width 28 height 13
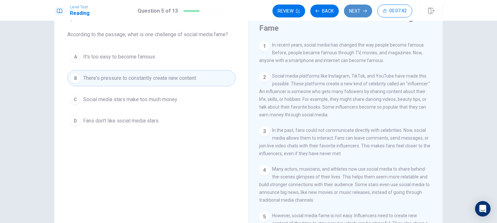
click at [353, 11] on button "Next" at bounding box center [358, 11] width 28 height 13
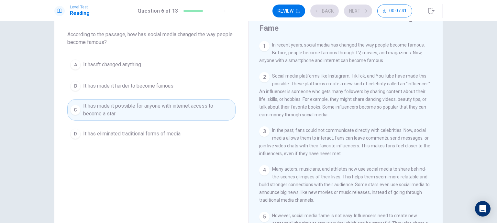
click at [338, 12] on div "Review Back Next 00:07:41" at bounding box center [343, 11] width 140 height 13
click at [338, 12] on button "Back" at bounding box center [324, 11] width 28 height 13
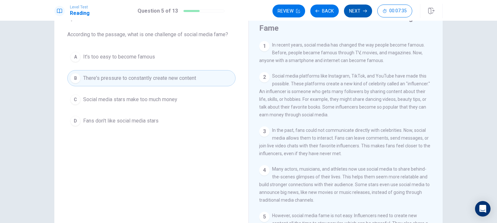
click at [352, 13] on button "Next" at bounding box center [358, 11] width 28 height 13
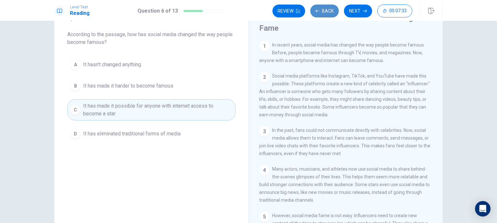
click at [332, 11] on button "Back" at bounding box center [324, 11] width 28 height 13
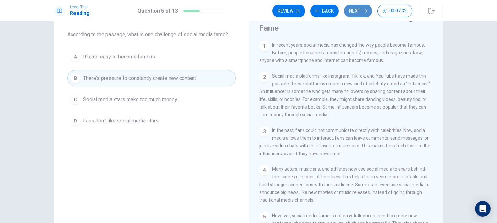
click at [360, 11] on button "Next" at bounding box center [358, 11] width 28 height 13
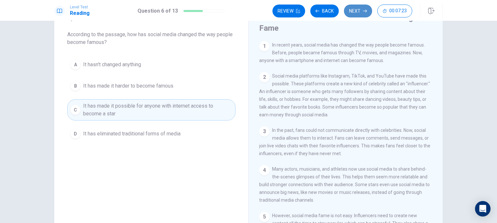
click at [353, 11] on button "Next" at bounding box center [358, 11] width 28 height 13
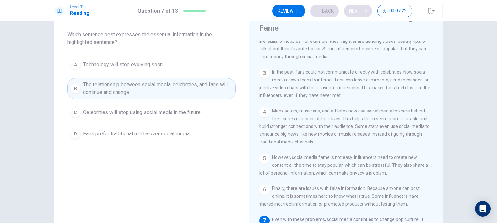
scroll to position [93, 0]
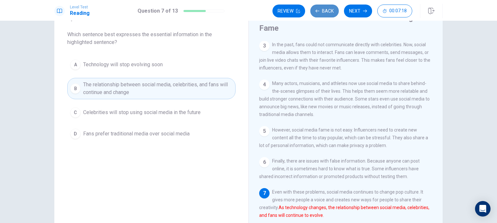
click at [334, 14] on button "Back" at bounding box center [324, 11] width 28 height 13
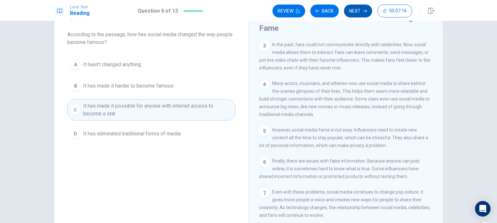
click at [367, 16] on button "Next" at bounding box center [358, 11] width 28 height 13
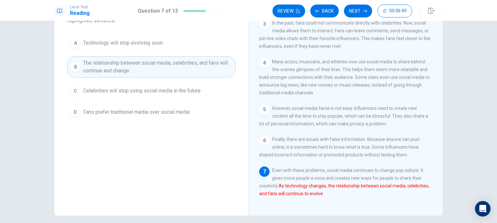
scroll to position [53, 0]
click at [361, 11] on button "Next" at bounding box center [358, 11] width 28 height 13
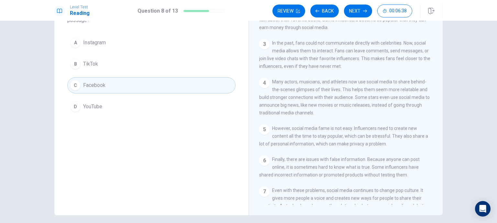
scroll to position [0, 0]
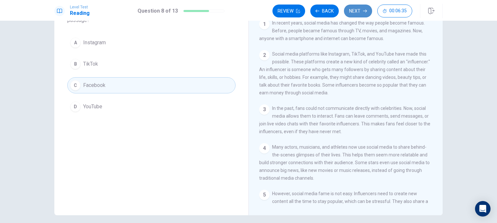
click at [362, 12] on button "Next" at bounding box center [358, 11] width 28 height 13
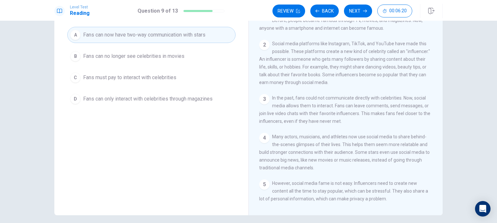
scroll to position [12, 0]
click at [350, 11] on button "Next" at bounding box center [358, 11] width 28 height 13
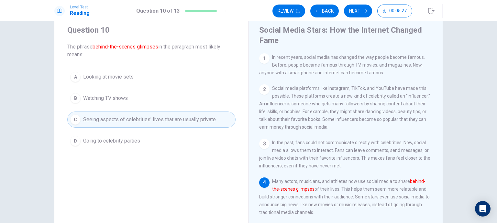
scroll to position [18, 0]
click at [347, 13] on button "Next" at bounding box center [358, 11] width 28 height 13
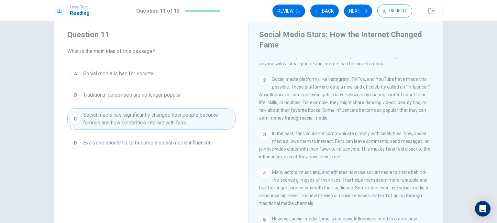
scroll to position [14, 0]
click at [359, 15] on button "Next" at bounding box center [358, 11] width 28 height 13
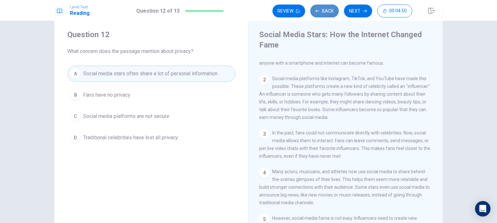
click at [327, 12] on button "Back" at bounding box center [324, 11] width 28 height 13
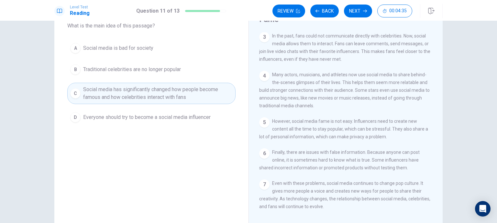
scroll to position [40, 0]
click at [356, 8] on button "Next" at bounding box center [358, 11] width 28 height 13
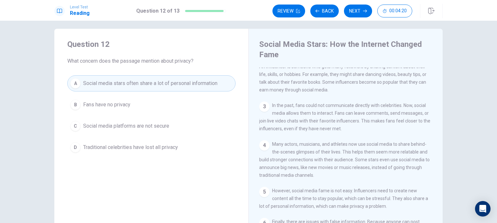
scroll to position [4, 0]
click at [351, 15] on button "Next" at bounding box center [358, 11] width 28 height 13
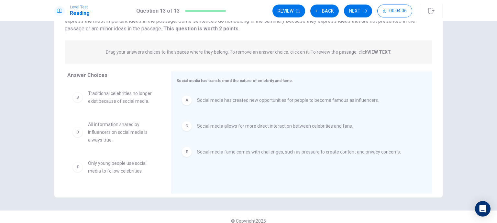
scroll to position [62, 0]
click at [353, 13] on button "Next" at bounding box center [358, 11] width 28 height 13
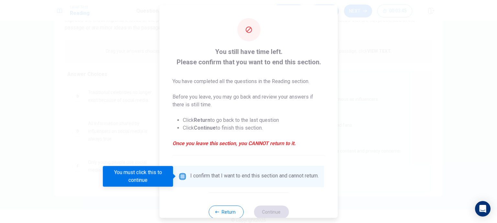
click at [185, 174] on input "You must click this to continue" at bounding box center [183, 177] width 8 height 8
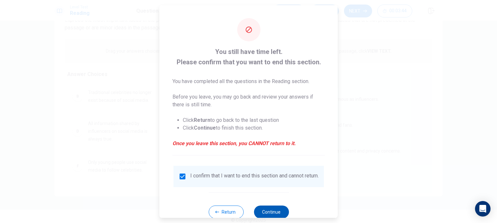
click at [273, 212] on button "Continue" at bounding box center [271, 212] width 35 height 13
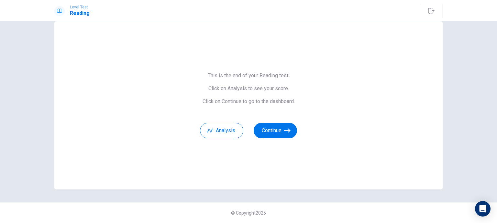
scroll to position [12, 0]
click at [221, 134] on button "Analysis" at bounding box center [221, 131] width 43 height 16
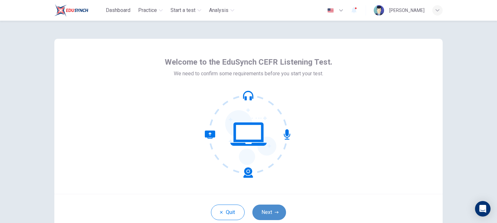
click at [280, 211] on button "Next" at bounding box center [269, 213] width 34 height 16
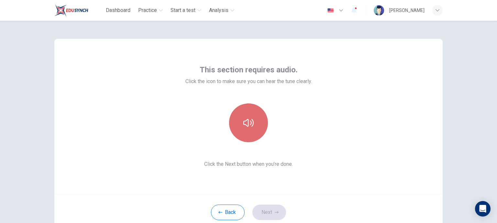
click at [254, 118] on button "button" at bounding box center [248, 123] width 39 height 39
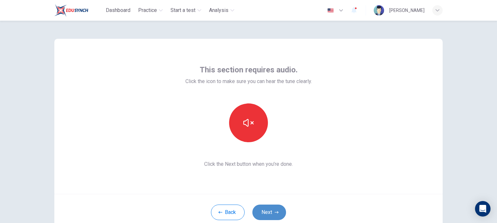
click at [281, 214] on button "Next" at bounding box center [269, 213] width 34 height 16
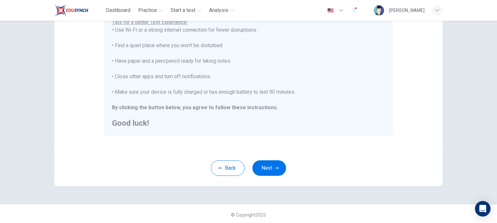
scroll to position [136, 0]
click at [270, 161] on button "Next" at bounding box center [269, 167] width 34 height 16
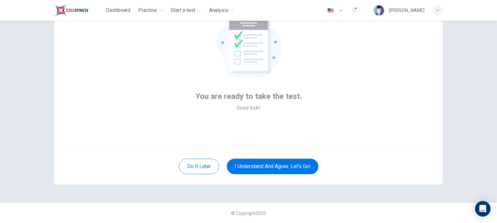
scroll to position [46, 0]
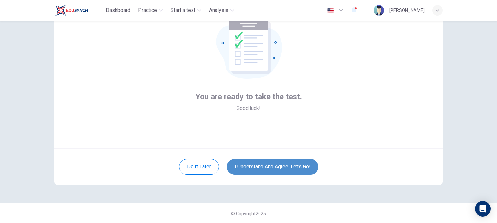
click at [284, 159] on button "I understand and agree. Let’s go!" at bounding box center [273, 167] width 92 height 16
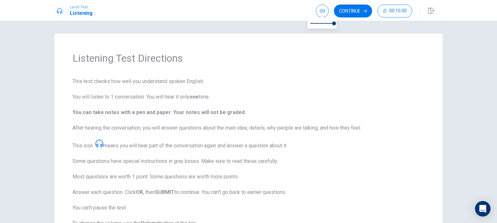
type input "0.6"
click at [325, 22] on span at bounding box center [322, 23] width 24 height 9
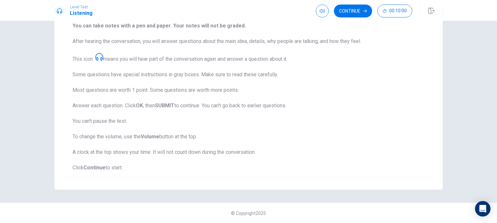
click at [326, 130] on span "This test checks how well you understand spoken English. You will listen to 1 c…" at bounding box center [249, 81] width 352 height 181
click at [355, 11] on button "Continue" at bounding box center [353, 11] width 38 height 13
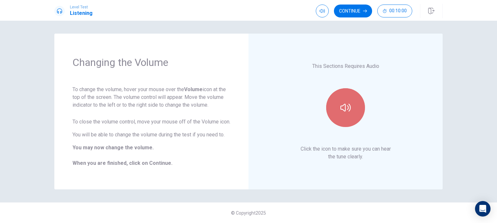
click at [358, 99] on button "button" at bounding box center [345, 107] width 39 height 39
type input "1"
drag, startPoint x: 330, startPoint y: 28, endPoint x: 357, endPoint y: 48, distance: 33.8
click at [357, 48] on body "Level Test Listening Continue 00:10:00 00:10:00 Continue Changing the Volume To…" at bounding box center [248, 111] width 497 height 223
type input "0.8"
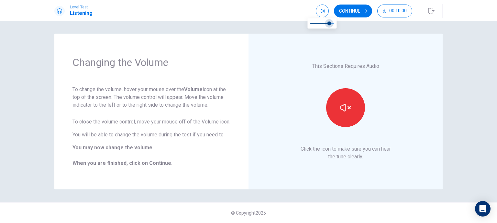
drag, startPoint x: 326, startPoint y: 21, endPoint x: 330, endPoint y: 26, distance: 7.1
click at [330, 26] on span at bounding box center [322, 23] width 24 height 9
click at [361, 12] on button "Continue" at bounding box center [353, 11] width 38 height 13
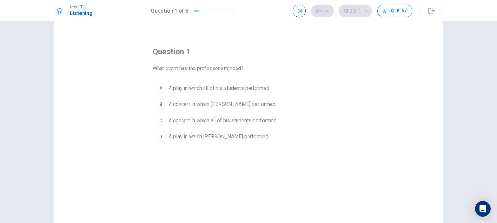
scroll to position [16, 0]
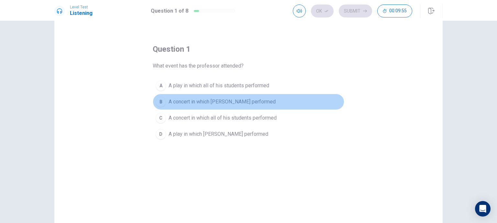
click at [229, 98] on span "A concert in which [PERSON_NAME] performed" at bounding box center [222, 102] width 107 height 8
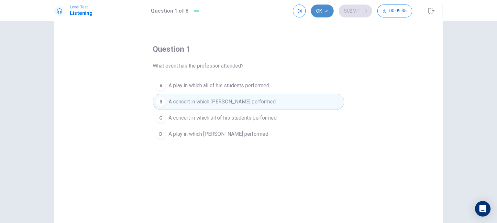
click at [326, 15] on button "Ok" at bounding box center [322, 11] width 23 height 13
click at [357, 15] on button "Submit" at bounding box center [355, 11] width 33 height 13
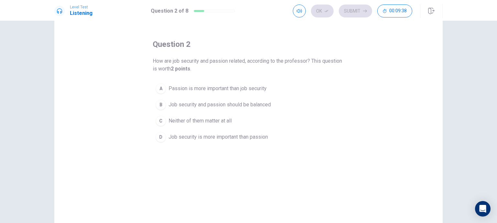
scroll to position [20, 0]
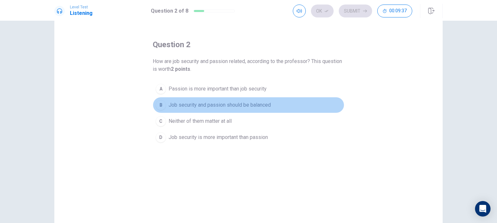
click at [236, 106] on span "Job security and passion should be balanced" at bounding box center [220, 105] width 102 height 8
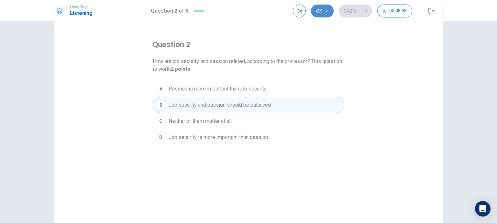
click at [330, 13] on button "Ok" at bounding box center [322, 11] width 23 height 13
click at [349, 14] on button "Submit" at bounding box center [355, 11] width 33 height 13
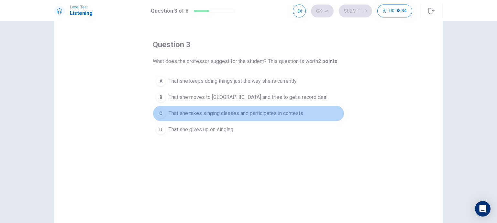
click at [249, 114] on span "That she takes singing classes and participates in contests" at bounding box center [236, 114] width 135 height 8
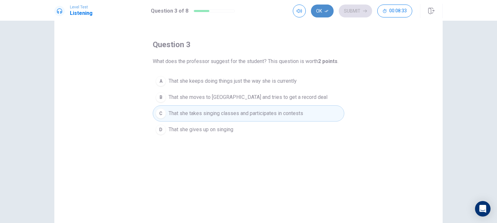
click at [324, 14] on button "Ok" at bounding box center [322, 11] width 23 height 13
click at [364, 13] on icon "button" at bounding box center [365, 11] width 4 height 4
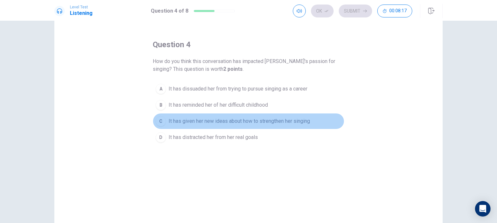
click at [249, 124] on span "It has given her new ideas about how to strengthen her singing" at bounding box center [239, 122] width 141 height 8
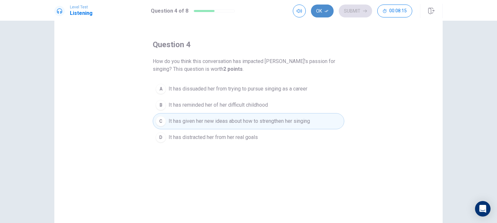
click at [320, 16] on button "Ok" at bounding box center [322, 11] width 23 height 13
click at [359, 10] on button "Submit" at bounding box center [355, 11] width 33 height 13
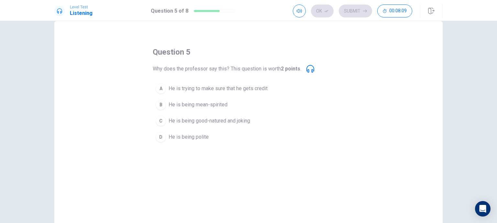
scroll to position [13, 0]
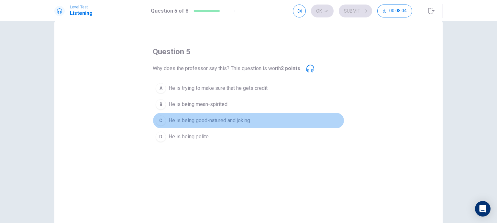
click at [241, 119] on span "He is being good-natured and joking" at bounding box center [210, 121] width 82 height 8
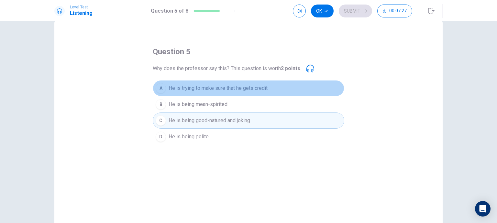
click at [285, 86] on button "A He is trying to make sure that he gets credit" at bounding box center [249, 88] width 192 height 16
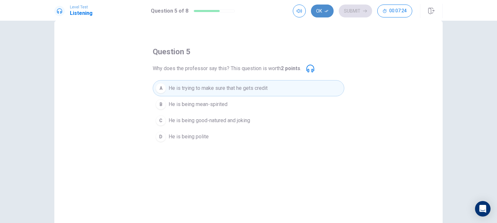
click at [321, 8] on button "Ok" at bounding box center [322, 11] width 23 height 13
click at [347, 8] on button "Submit" at bounding box center [355, 11] width 33 height 13
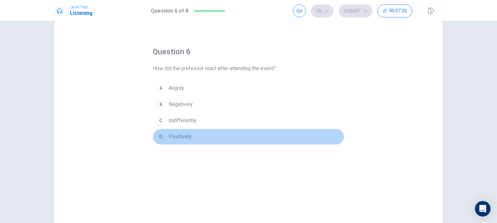
click at [205, 138] on button "D Positively" at bounding box center [249, 137] width 192 height 16
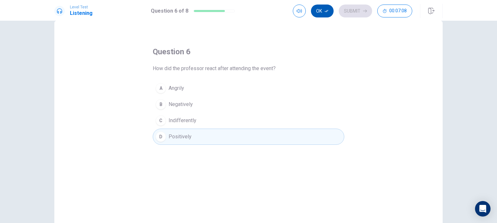
click at [321, 15] on button "Ok" at bounding box center [322, 11] width 23 height 13
click at [362, 14] on button "Submit" at bounding box center [355, 11] width 33 height 13
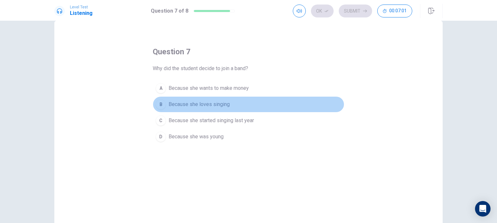
click at [236, 105] on button "B Because she loves singing" at bounding box center [249, 104] width 192 height 16
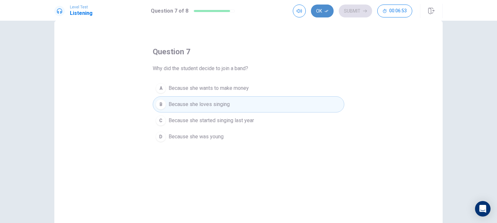
click at [331, 12] on button "Ok" at bounding box center [322, 11] width 23 height 13
click at [355, 12] on button "Submit" at bounding box center [355, 11] width 33 height 13
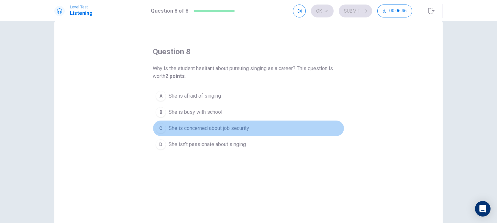
click at [228, 132] on button "C She is concerned about job security" at bounding box center [249, 128] width 192 height 16
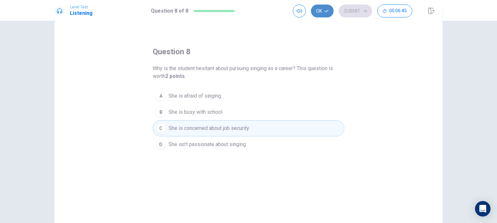
click at [320, 11] on button "Ok" at bounding box center [322, 11] width 23 height 13
click at [341, 9] on button "Submit" at bounding box center [355, 11] width 33 height 13
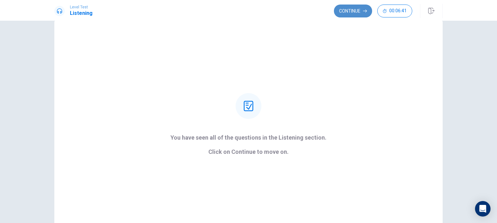
click at [358, 10] on button "Continue" at bounding box center [353, 11] width 38 height 13
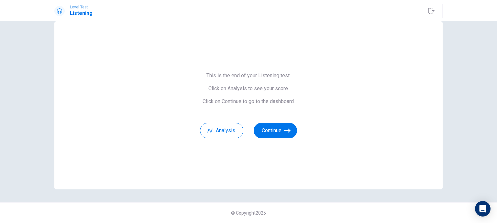
scroll to position [12, 0]
click at [233, 138] on button "Analysis" at bounding box center [221, 131] width 43 height 16
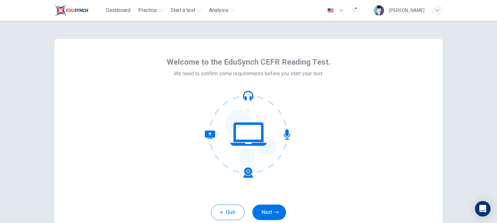
scroll to position [46, 0]
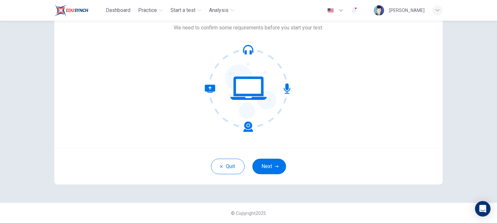
click at [264, 158] on div "Quit Next" at bounding box center [248, 166] width 388 height 37
click at [266, 162] on button "Next" at bounding box center [269, 167] width 34 height 16
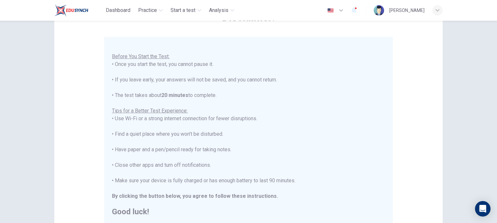
scroll to position [136, 0]
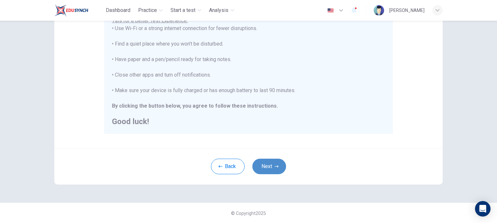
click at [280, 162] on button "Next" at bounding box center [269, 167] width 34 height 16
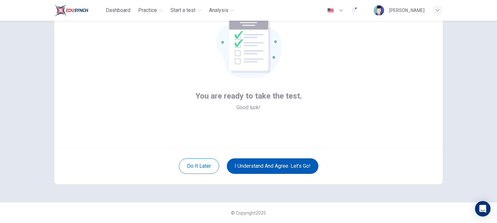
scroll to position [46, 0]
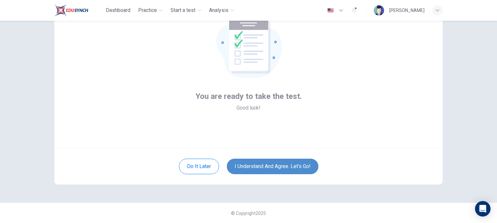
click at [280, 165] on button "I understand and agree. Let’s go!" at bounding box center [273, 167] width 92 height 16
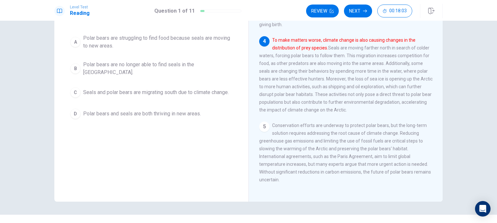
scroll to position [6, 0]
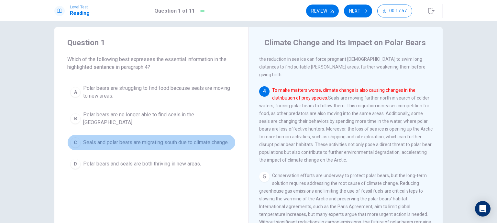
click at [159, 139] on span "Seals and polar bears are migrating south due to climate change." at bounding box center [156, 143] width 146 height 8
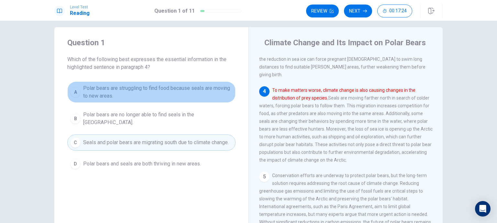
click at [216, 82] on button "A Polar bears are struggling to find food because seals are moving to new areas." at bounding box center [151, 92] width 168 height 21
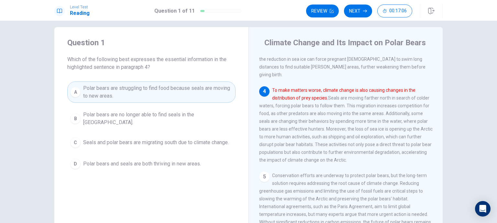
drag, startPoint x: 274, startPoint y: 94, endPoint x: 310, endPoint y: 96, distance: 36.6
click at [310, 96] on font "To make matters worse, climate change is also causing changes in the distributi…" at bounding box center [343, 94] width 143 height 13
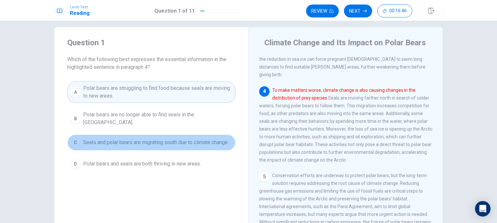
click at [204, 135] on button "C Seals and polar bears are migrating south due to climate change." at bounding box center [151, 143] width 168 height 16
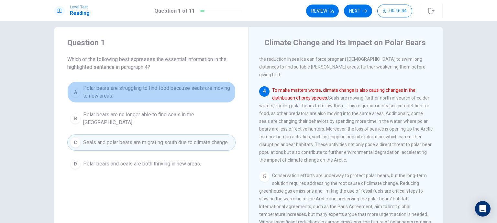
click at [211, 89] on span "Polar bears are struggling to find food because seals are moving to new areas." at bounding box center [158, 92] width 150 height 16
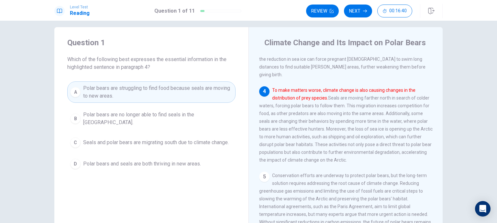
drag, startPoint x: 272, startPoint y: 83, endPoint x: 183, endPoint y: 144, distance: 107.6
click at [183, 144] on div "Question 1 Which of the following best expresses the essential information in t…" at bounding box center [248, 139] width 388 height 225
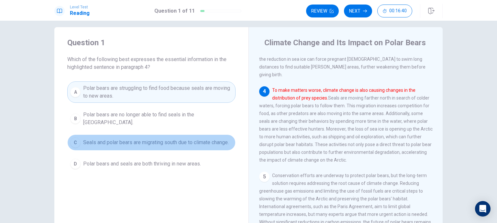
click at [183, 144] on button "C Seals and polar bears are migrating south due to climate change." at bounding box center [151, 143] width 168 height 16
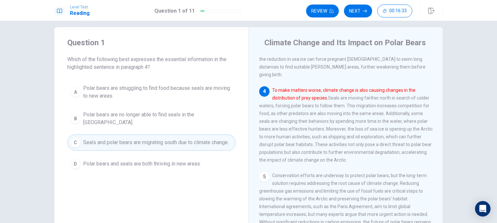
click at [203, 92] on span "Polar bears are struggling to find food because seals are moving to new areas." at bounding box center [158, 92] width 150 height 16
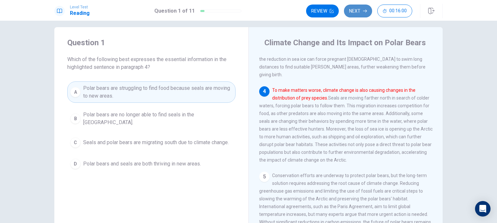
click at [360, 13] on button "Next" at bounding box center [358, 11] width 28 height 13
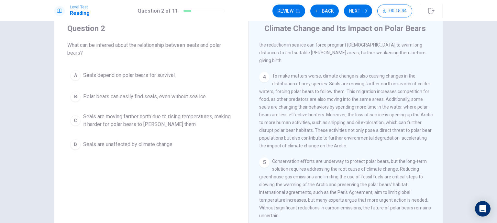
scroll to position [21, 0]
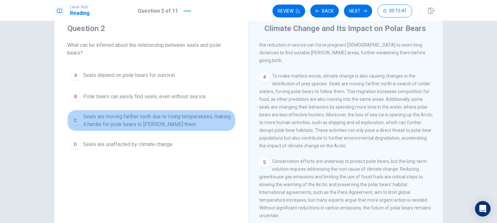
click at [185, 118] on span "Seals are moving farther north due to rising temperatures, making it harder for…" at bounding box center [158, 121] width 150 height 16
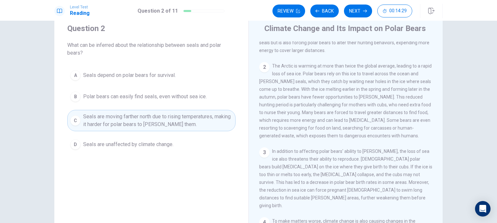
scroll to position [0, 0]
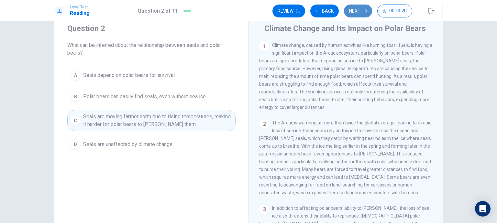
click at [360, 17] on button "Next" at bounding box center [358, 11] width 28 height 13
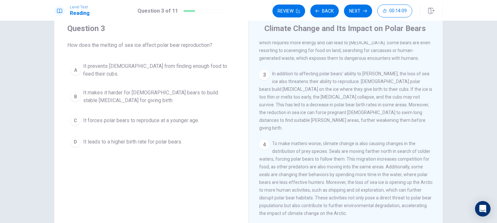
scroll to position [135, 0]
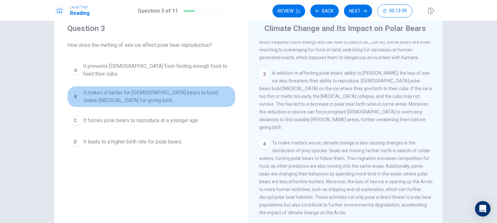
click at [193, 95] on span "It makes it harder for female bears to build stable dens for giving birth." at bounding box center [158, 97] width 150 height 16
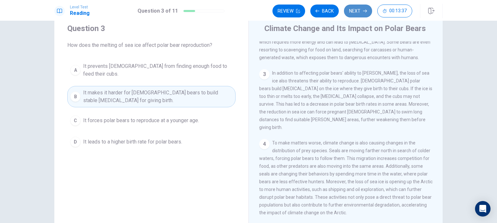
click at [364, 13] on icon "button" at bounding box center [365, 11] width 4 height 4
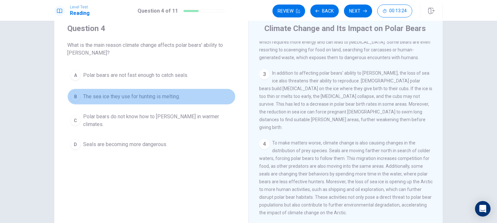
click at [194, 96] on button "B The sea ice they use for hunting is melting." at bounding box center [151, 97] width 168 height 16
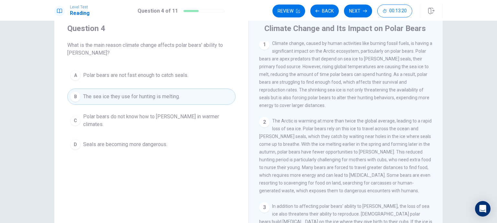
scroll to position [0, 0]
click at [364, 11] on icon "button" at bounding box center [365, 11] width 4 height 3
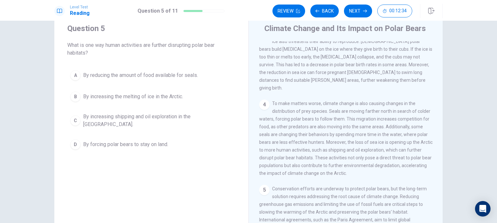
scroll to position [175, 0]
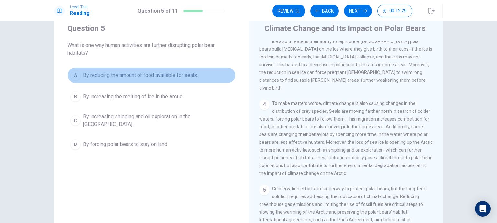
click at [185, 77] on span "By reducing the amount of food available for seals." at bounding box center [140, 76] width 115 height 8
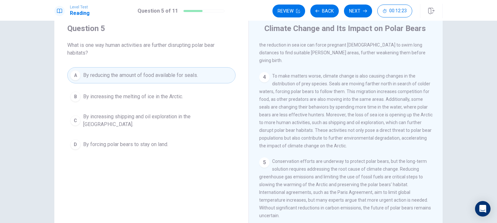
scroll to position [206, 0]
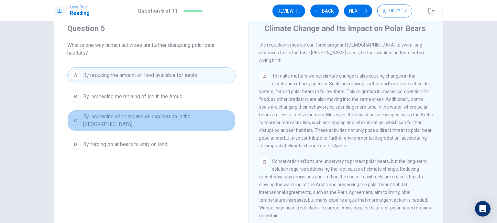
click at [160, 121] on span "By increasing shipping and oil exploration in the Arctic." at bounding box center [158, 121] width 150 height 16
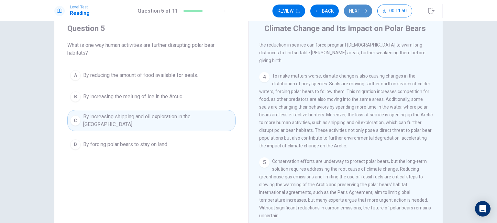
click at [355, 14] on button "Next" at bounding box center [358, 11] width 28 height 13
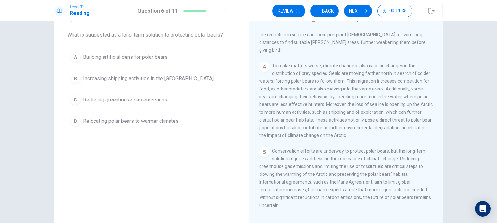
scroll to position [31, 0]
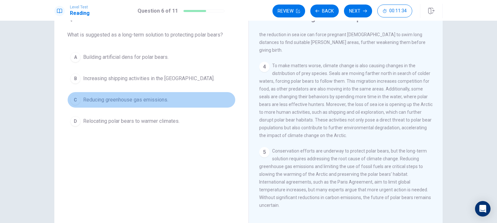
click at [163, 103] on span "Reducing greenhouse gas emissions." at bounding box center [125, 100] width 85 height 8
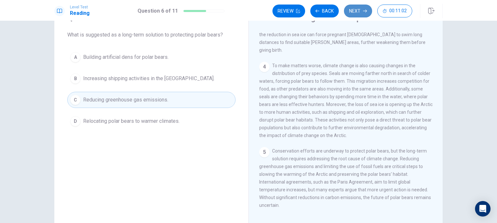
click at [365, 10] on icon "button" at bounding box center [365, 11] width 4 height 4
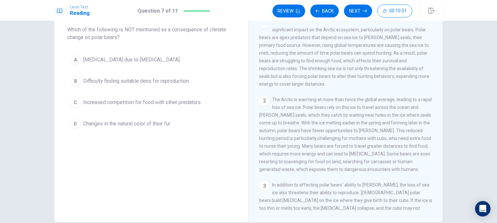
scroll to position [35, 0]
click at [179, 115] on div "A Starvation due to lack of food. B Difficulty finding suitable dens for reprod…" at bounding box center [151, 93] width 168 height 80
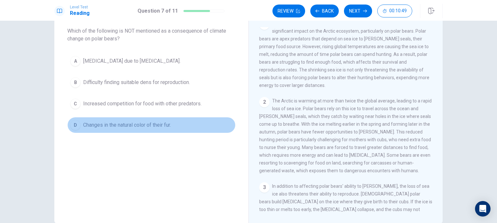
click at [168, 119] on button "D Changes in the natural color of their fur." at bounding box center [151, 125] width 168 height 16
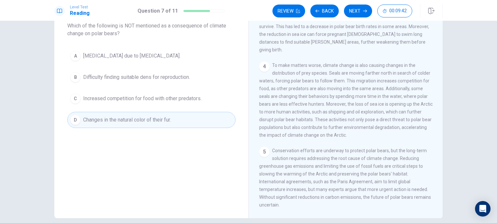
scroll to position [176, 0]
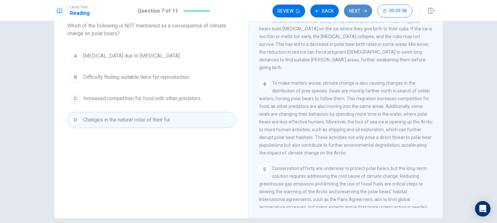
click at [357, 10] on button "Next" at bounding box center [358, 11] width 28 height 13
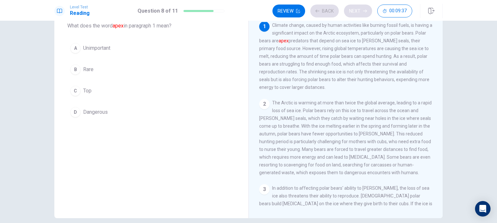
scroll to position [0, 0]
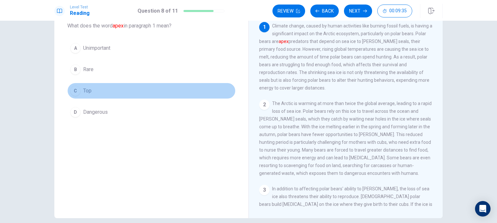
click at [84, 95] on button "C Top" at bounding box center [151, 91] width 168 height 16
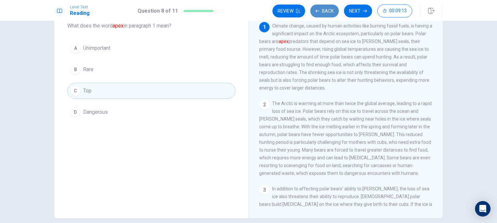
click at [322, 15] on button "Back" at bounding box center [324, 11] width 28 height 13
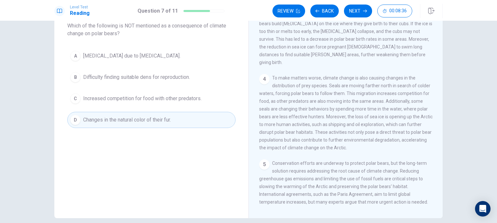
scroll to position [206, 0]
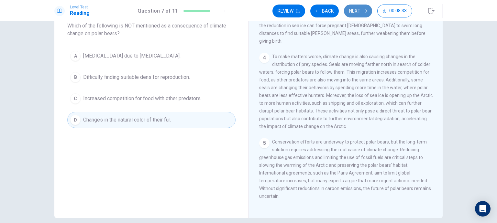
click at [369, 6] on button "Next" at bounding box center [358, 11] width 28 height 13
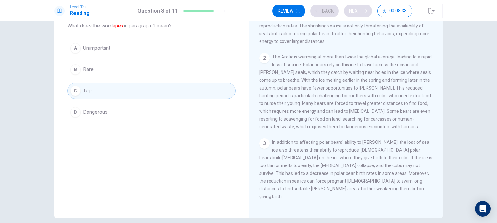
scroll to position [0, 0]
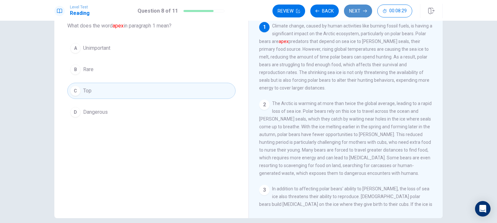
click at [364, 14] on button "Next" at bounding box center [358, 11] width 28 height 13
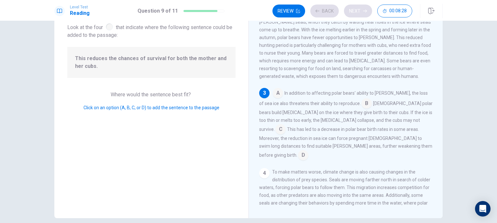
scroll to position [111, 0]
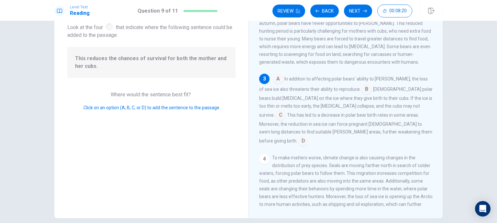
click at [286, 112] on input at bounding box center [280, 116] width 10 height 10
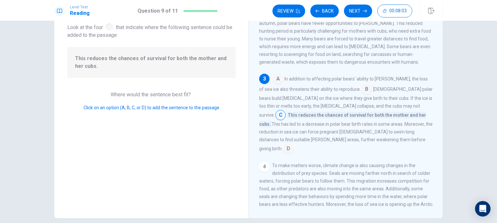
click at [294, 146] on input at bounding box center [288, 149] width 10 height 10
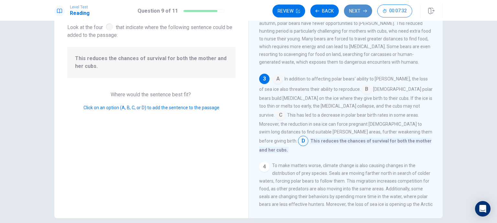
click at [356, 15] on button "Next" at bounding box center [358, 11] width 28 height 13
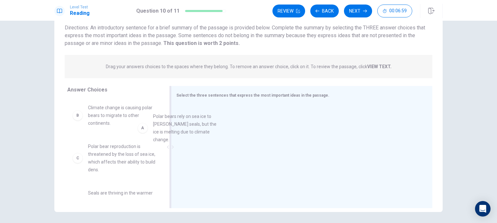
scroll to position [0, 0]
drag, startPoint x: 136, startPoint y: 113, endPoint x: 225, endPoint y: 120, distance: 88.6
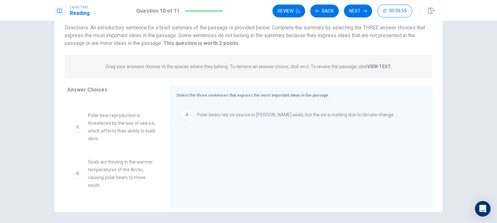
scroll to position [33, 0]
drag, startPoint x: 134, startPoint y: 129, endPoint x: 131, endPoint y: 133, distance: 4.8
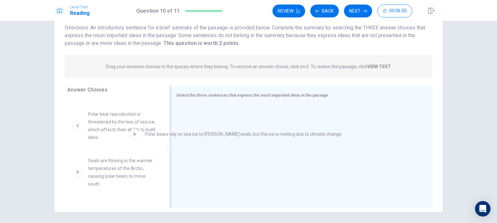
drag, startPoint x: 223, startPoint y: 115, endPoint x: 88, endPoint y: 152, distance: 140.6
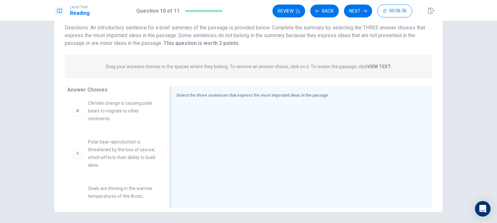
scroll to position [52, 0]
click at [378, 65] on strong "VIEW TEXT." at bounding box center [379, 66] width 24 height 5
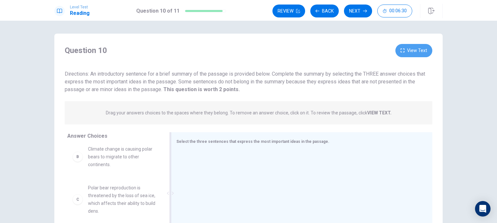
click at [425, 49] on button "View Text" at bounding box center [414, 50] width 37 height 13
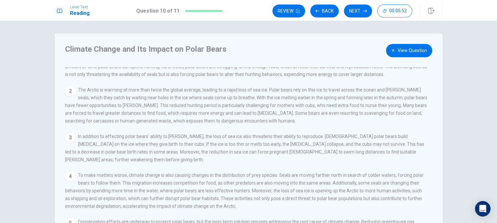
scroll to position [21, 0]
click at [317, 17] on button "Back" at bounding box center [324, 11] width 28 height 13
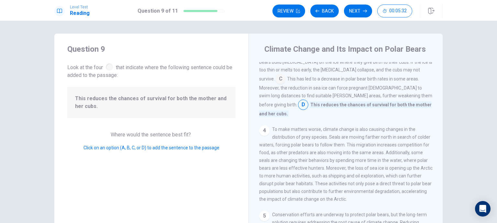
scroll to position [189, 0]
click at [357, 16] on button "Next" at bounding box center [358, 11] width 28 height 13
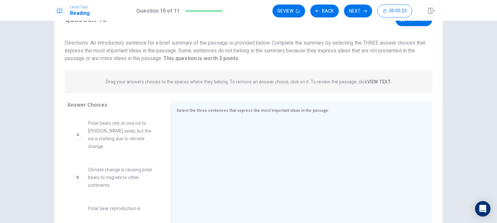
scroll to position [69, 0]
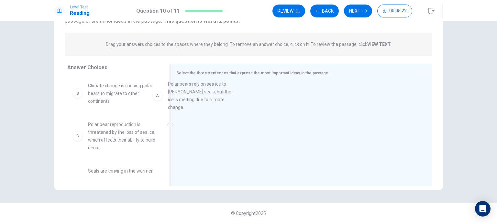
drag, startPoint x: 144, startPoint y: 94, endPoint x: 229, endPoint y: 94, distance: 85.1
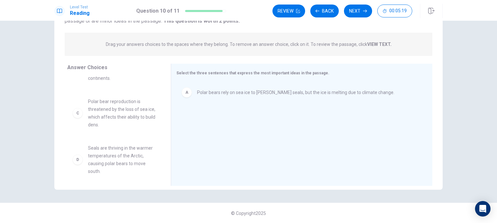
scroll to position [24, 0]
drag, startPoint x: 139, startPoint y: 110, endPoint x: 247, endPoint y: 146, distance: 114.1
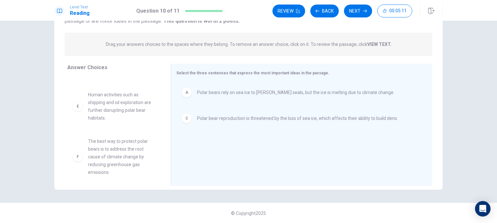
scroll to position [76, 0]
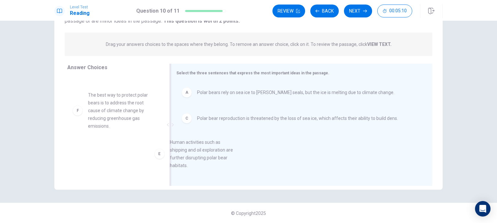
drag, startPoint x: 131, startPoint y: 105, endPoint x: 222, endPoint y: 153, distance: 103.4
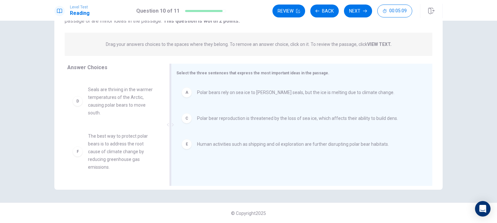
scroll to position [35, 0]
click at [171, 145] on div at bounding box center [170, 125] width 8 height 122
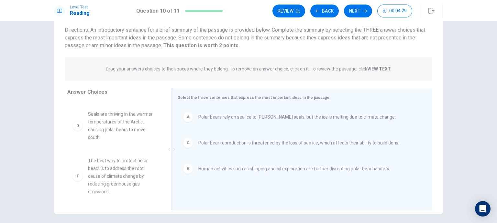
scroll to position [42, 0]
click at [381, 72] on strong "VIEW TEXT." at bounding box center [379, 70] width 24 height 5
click at [221, 124] on div "A Polar bears rely on sea ice to hunt seals, but the ice is melting due to clim…" at bounding box center [300, 118] width 244 height 21
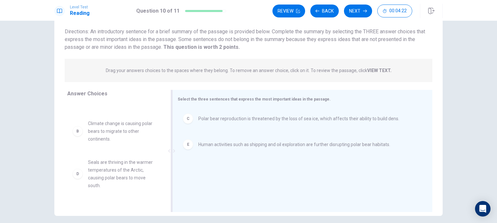
scroll to position [74, 0]
click at [139, 173] on span "The best way to protect polar bears is to address the root cause of climate cha…" at bounding box center [122, 185] width 69 height 39
click at [124, 172] on span "The best way to protect polar bears is to address the root cause of climate cha…" at bounding box center [122, 185] width 69 height 39
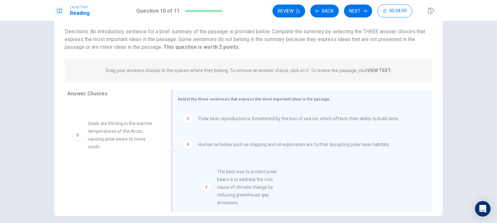
scroll to position [9, 0]
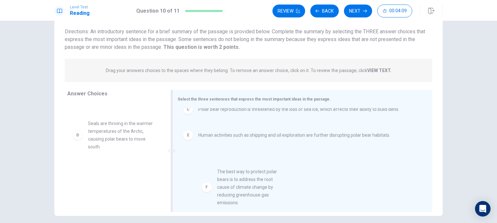
drag, startPoint x: 120, startPoint y: 175, endPoint x: 258, endPoint y: 186, distance: 137.7
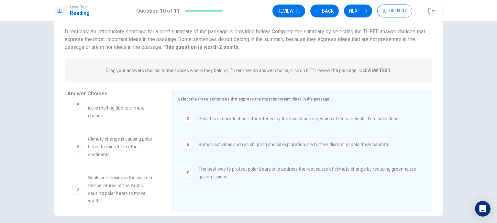
scroll to position [0, 0]
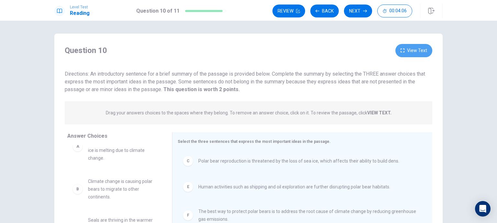
click at [410, 50] on button "View Text" at bounding box center [414, 50] width 37 height 13
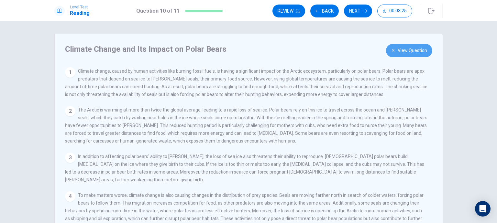
click at [400, 44] on button "View Question" at bounding box center [409, 50] width 46 height 13
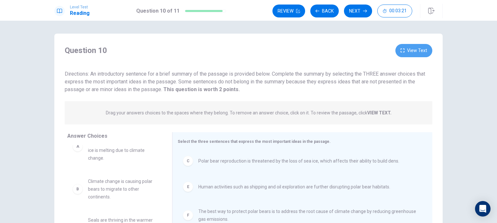
click at [404, 46] on button "View Text" at bounding box center [414, 50] width 37 height 13
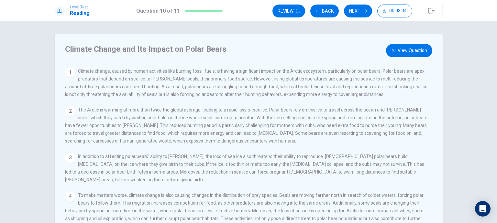
click at [408, 43] on div "Climate Change and Its Impact on Polar Bears View Question 1 Climate change, ca…" at bounding box center [248, 146] width 388 height 225
click at [409, 46] on button "View Question" at bounding box center [409, 50] width 46 height 13
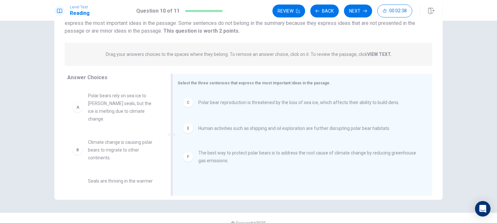
scroll to position [58, 0]
click at [370, 57] on span "Drag your answers choices to the spaces where they belong. To remove an answer …" at bounding box center [249, 55] width 286 height 8
click at [370, 57] on strong "VIEW TEXT." at bounding box center [379, 54] width 24 height 5
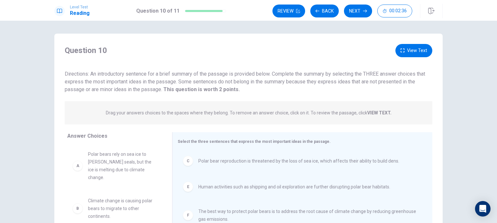
click at [411, 50] on button "View Text" at bounding box center [414, 50] width 37 height 13
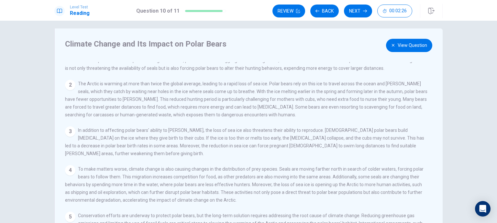
scroll to position [5, 0]
click at [413, 48] on button "View Question" at bounding box center [409, 45] width 46 height 13
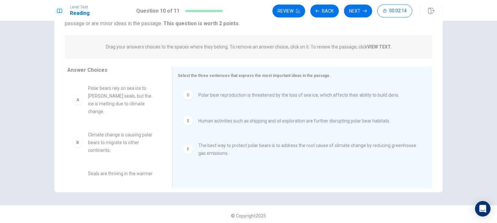
scroll to position [67, 0]
click at [223, 121] on span "Human activities such as shipping and oil exploration are further disrupting po…" at bounding box center [294, 120] width 192 height 8
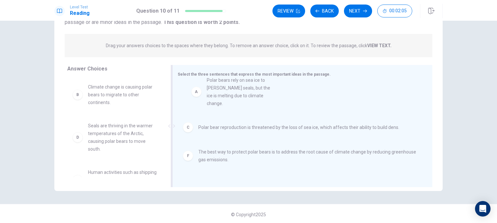
drag, startPoint x: 123, startPoint y: 105, endPoint x: 250, endPoint y: 97, distance: 127.5
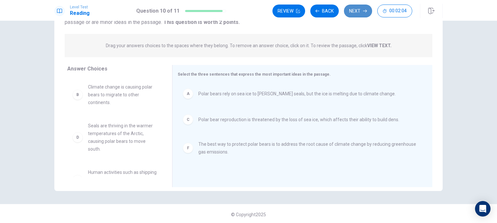
click at [364, 12] on icon "button" at bounding box center [365, 11] width 4 height 4
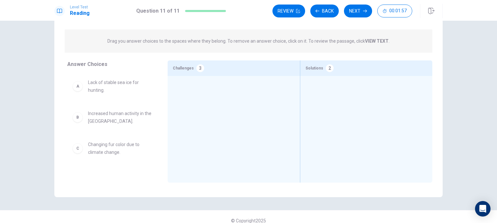
scroll to position [62, 0]
drag, startPoint x: 113, startPoint y: 79, endPoint x: 220, endPoint y: 89, distance: 108.3
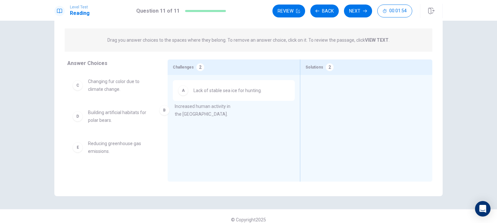
drag, startPoint x: 114, startPoint y: 85, endPoint x: 212, endPoint y: 114, distance: 102.3
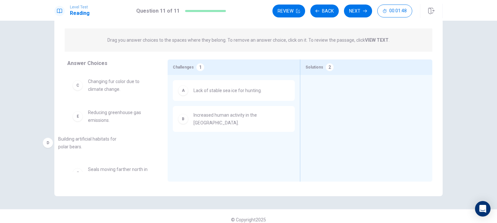
drag, startPoint x: 127, startPoint y: 120, endPoint x: 100, endPoint y: 147, distance: 38.0
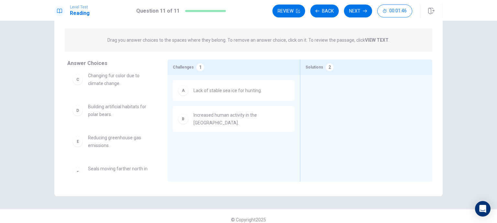
scroll to position [5, 0]
drag, startPoint x: 126, startPoint y: 147, endPoint x: 339, endPoint y: 98, distance: 219.2
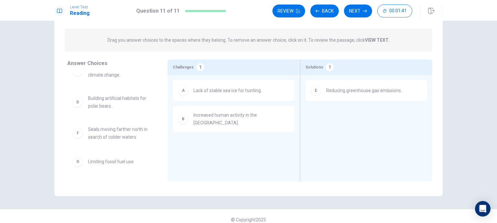
scroll to position [69, 0]
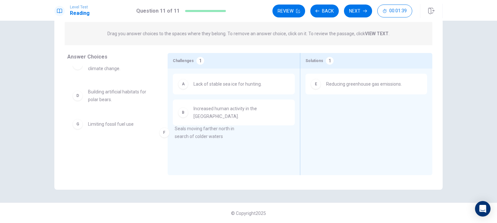
drag, startPoint x: 129, startPoint y: 127, endPoint x: 227, endPoint y: 133, distance: 98.0
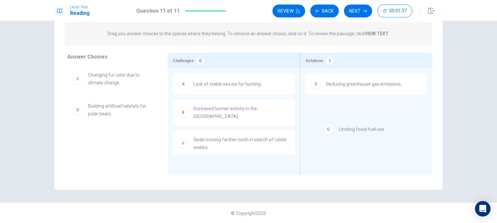
drag, startPoint x: 115, startPoint y: 137, endPoint x: 374, endPoint y: 128, distance: 259.1
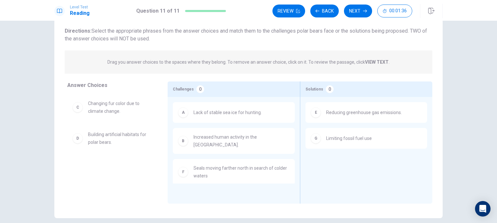
scroll to position [40, 0]
click at [329, 17] on button "Back" at bounding box center [324, 11] width 28 height 13
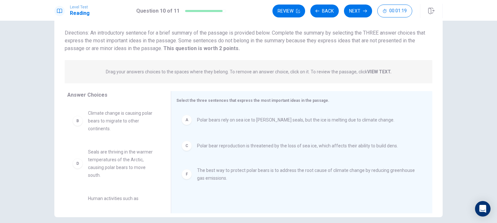
scroll to position [69, 0]
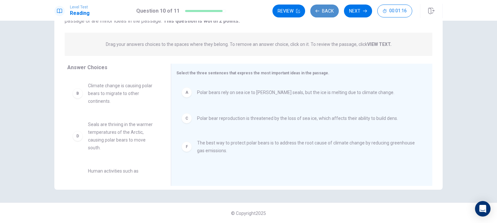
click at [333, 13] on button "Back" at bounding box center [324, 11] width 28 height 13
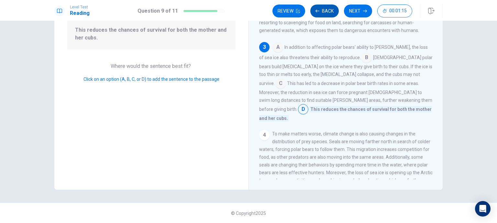
scroll to position [119, 0]
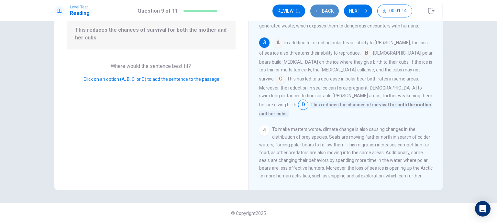
click at [333, 13] on button "Back" at bounding box center [324, 11] width 28 height 13
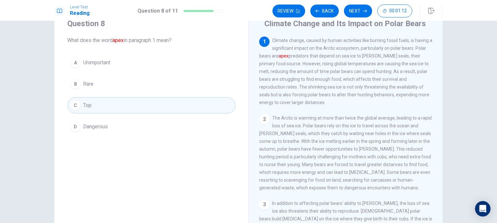
scroll to position [25, 0]
click at [329, 11] on button "Back" at bounding box center [324, 11] width 28 height 13
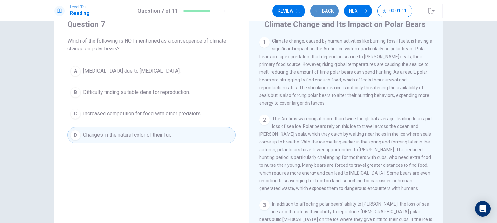
click at [329, 11] on button "Back" at bounding box center [324, 11] width 28 height 13
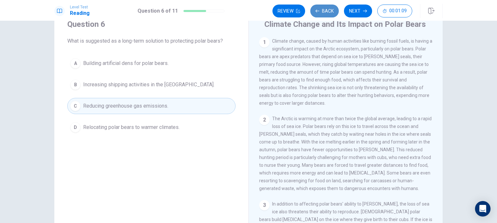
click at [329, 11] on button "Back" at bounding box center [324, 11] width 28 height 13
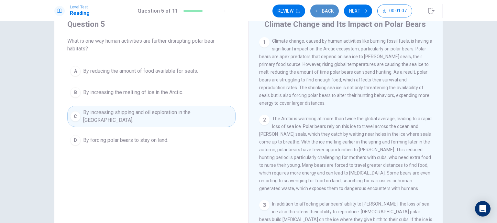
click at [329, 11] on button "Back" at bounding box center [324, 11] width 28 height 13
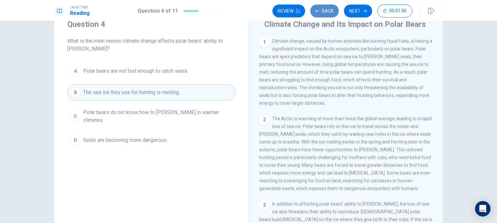
click at [329, 11] on button "Back" at bounding box center [324, 11] width 28 height 13
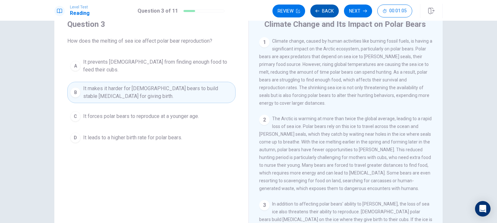
click at [329, 11] on button "Back" at bounding box center [324, 11] width 28 height 13
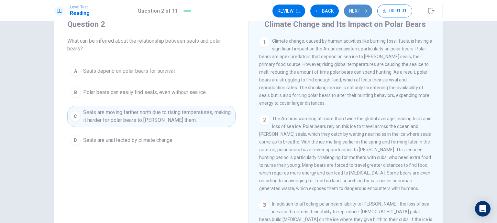
click at [364, 14] on button "Next" at bounding box center [358, 11] width 28 height 13
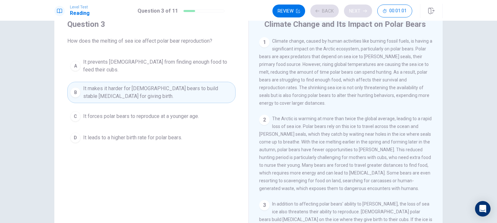
click at [364, 14] on div "Review Back Next 00:01:01" at bounding box center [343, 11] width 140 height 13
click at [366, 16] on button "Next" at bounding box center [358, 11] width 28 height 13
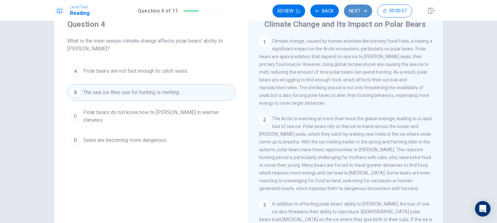
click at [366, 16] on button "Next" at bounding box center [358, 11] width 28 height 13
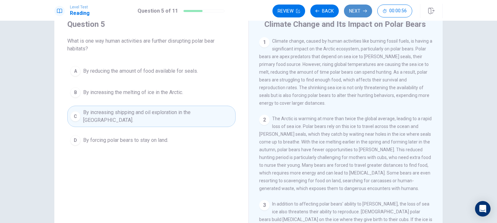
click at [366, 16] on button "Next" at bounding box center [358, 11] width 28 height 13
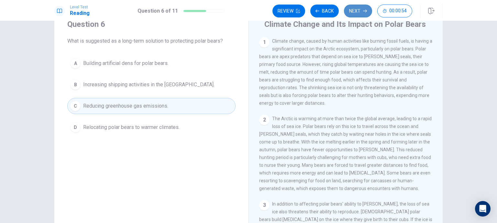
click at [366, 16] on button "Next" at bounding box center [358, 11] width 28 height 13
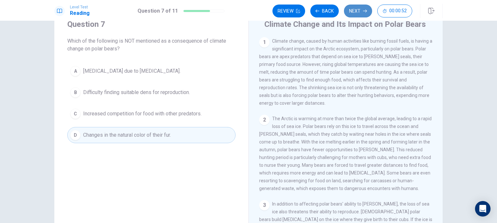
click at [366, 16] on button "Next" at bounding box center [358, 11] width 28 height 13
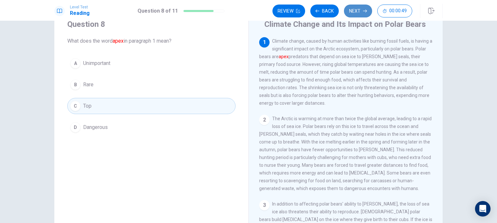
click at [366, 16] on button "Next" at bounding box center [358, 11] width 28 height 13
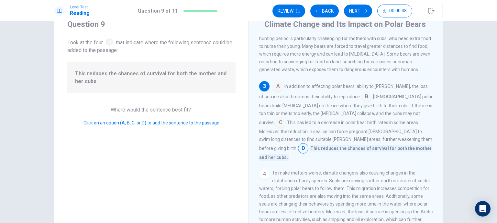
scroll to position [118, 0]
click at [367, 11] on icon "button" at bounding box center [365, 11] width 4 height 4
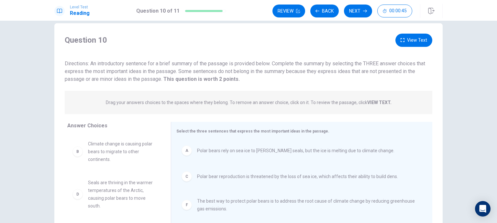
scroll to position [12, 0]
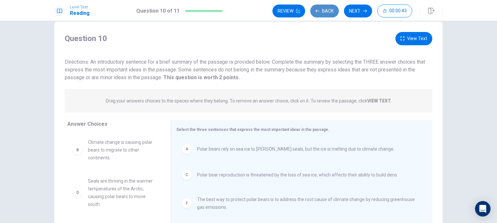
click at [327, 16] on button "Back" at bounding box center [324, 11] width 28 height 13
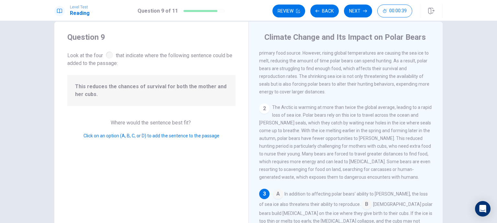
scroll to position [25, 0]
click at [356, 16] on button "Next" at bounding box center [358, 11] width 28 height 13
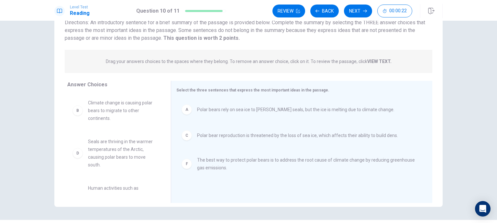
scroll to position [52, 0]
click at [186, 110] on div "A" at bounding box center [187, 109] width 10 height 10
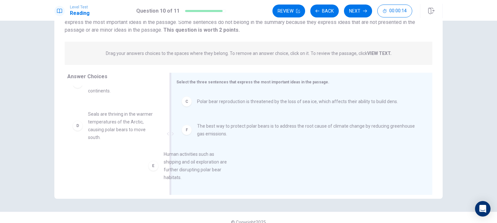
scroll to position [3, 0]
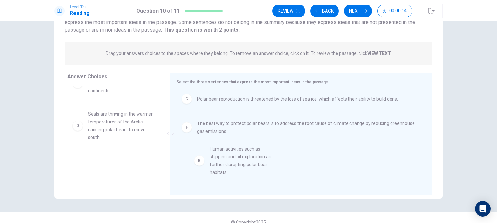
drag, startPoint x: 133, startPoint y: 159, endPoint x: 353, endPoint y: 157, distance: 220.4
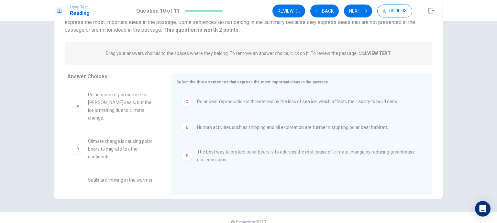
scroll to position [7, 0]
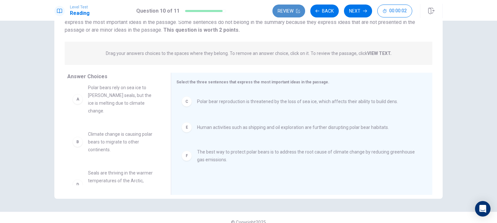
click at [300, 9] on button "Review" at bounding box center [289, 11] width 33 height 13
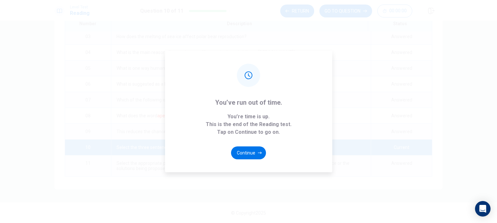
scroll to position [37, 0]
click at [257, 152] on button "Continue" at bounding box center [248, 153] width 35 height 13
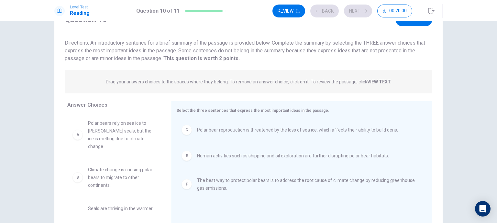
scroll to position [0, 0]
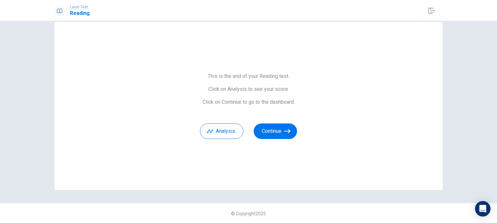
scroll to position [12, 0]
click at [230, 130] on button "Analysis" at bounding box center [221, 132] width 43 height 16
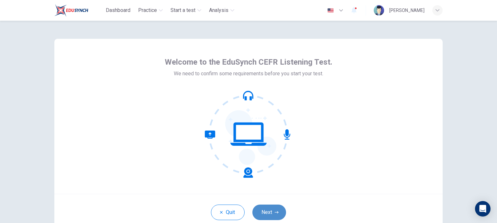
click at [273, 206] on button "Next" at bounding box center [269, 213] width 34 height 16
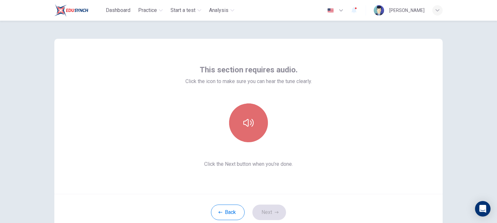
click at [252, 140] on button "button" at bounding box center [248, 123] width 39 height 39
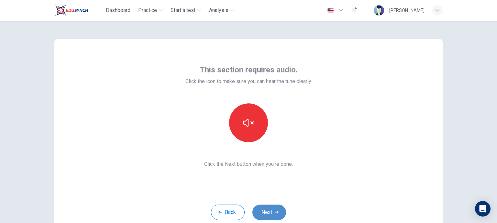
click at [282, 210] on button "Next" at bounding box center [269, 213] width 34 height 16
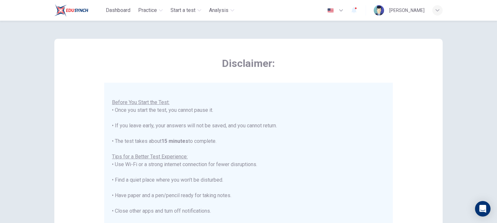
scroll to position [136, 0]
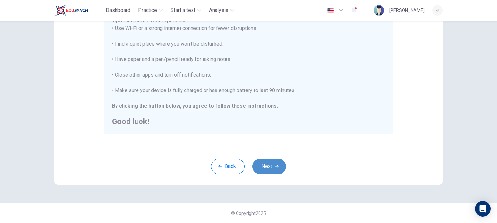
click at [264, 173] on button "Next" at bounding box center [269, 167] width 34 height 16
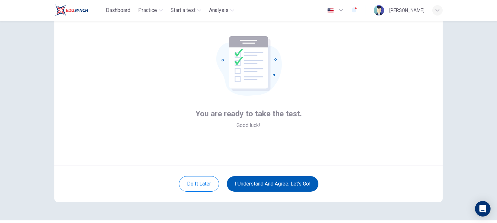
scroll to position [29, 0]
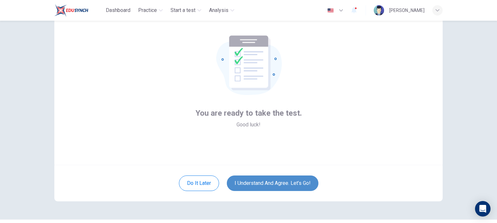
click at [264, 178] on button "I understand and agree. Let’s go!" at bounding box center [273, 184] width 92 height 16
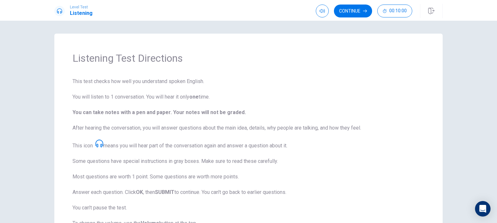
scroll to position [87, 0]
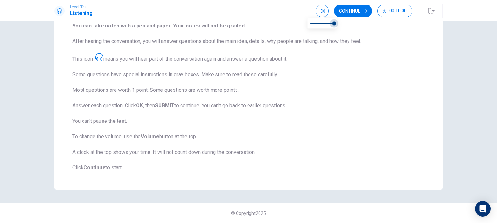
drag, startPoint x: 334, startPoint y: 23, endPoint x: 347, endPoint y: 22, distance: 12.6
click at [347, 22] on body "Level Test Listening Continue 00:10:00 00:10:00 Continue Listening Test Directi…" at bounding box center [248, 111] width 497 height 223
click at [352, 12] on button "Continue" at bounding box center [353, 11] width 38 height 13
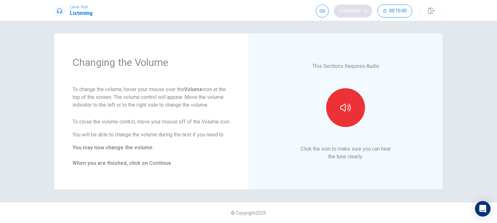
scroll to position [0, 0]
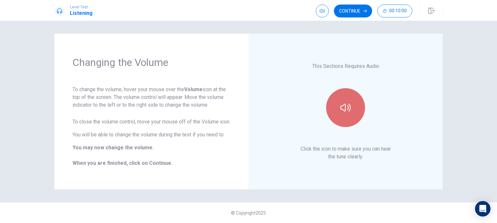
click at [331, 117] on button "button" at bounding box center [345, 107] width 39 height 39
click at [345, 115] on button "button" at bounding box center [345, 107] width 39 height 39
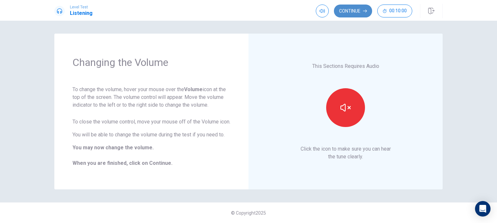
click at [357, 9] on button "Continue" at bounding box center [353, 11] width 38 height 13
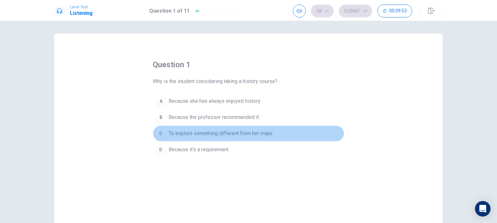
click at [250, 137] on span "To explore something different from her major." at bounding box center [221, 134] width 105 height 8
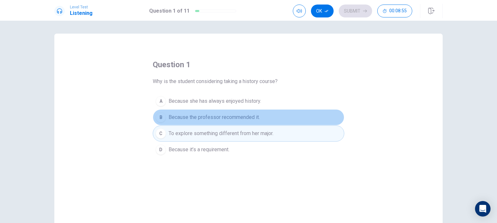
click at [268, 121] on button "B Because the professor recommended it." at bounding box center [249, 117] width 192 height 16
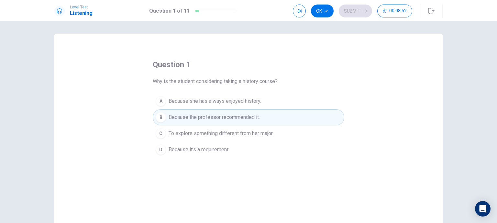
click at [268, 130] on span "To explore something different from her major." at bounding box center [221, 134] width 105 height 8
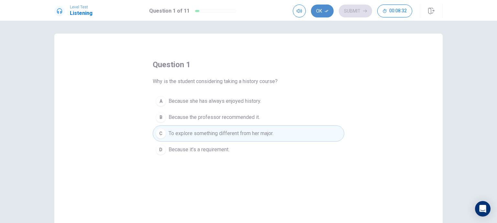
click at [329, 10] on button "Ok" at bounding box center [322, 11] width 23 height 13
click at [361, 11] on button "Submit" at bounding box center [355, 11] width 33 height 13
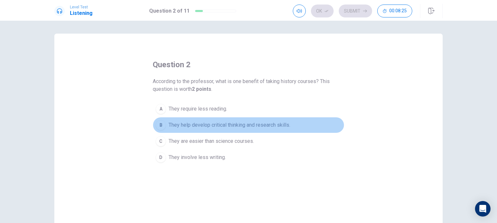
click at [263, 128] on span "They help develop critical thinking and research skills." at bounding box center [230, 125] width 122 height 8
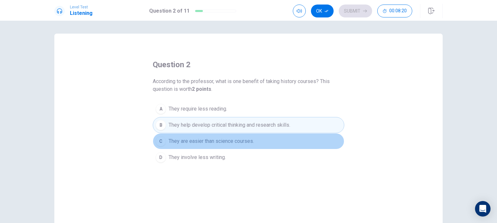
click at [281, 137] on button "C They are easier than science courses." at bounding box center [249, 141] width 192 height 16
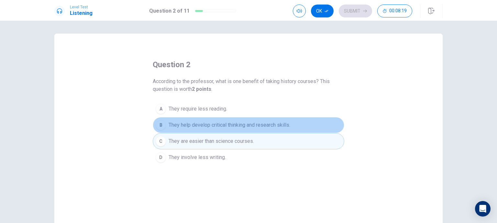
click at [286, 125] on span "They help develop critical thinking and research skills." at bounding box center [230, 125] width 122 height 8
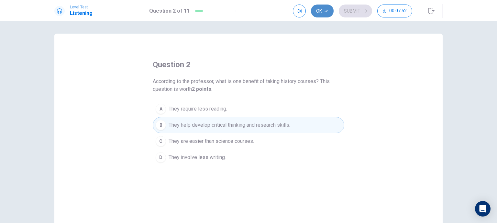
click at [330, 14] on button "Ok" at bounding box center [322, 11] width 23 height 13
click at [345, 14] on button "Submit" at bounding box center [355, 11] width 33 height 13
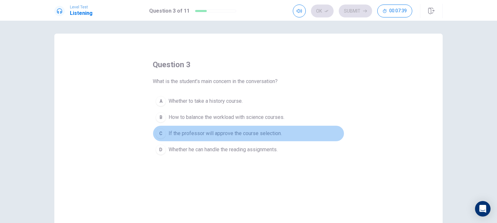
click at [260, 129] on button "C If the professor will approve the course selection." at bounding box center [249, 134] width 192 height 16
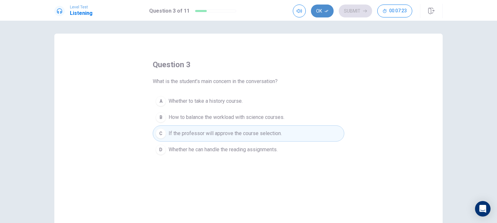
click at [327, 17] on button "Ok" at bounding box center [322, 11] width 23 height 13
click at [353, 16] on button "Submit" at bounding box center [355, 11] width 33 height 13
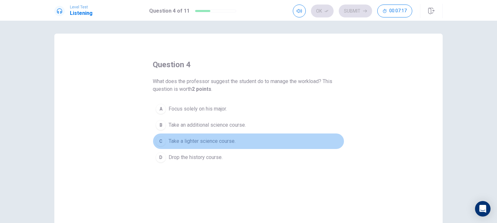
click at [210, 143] on span "Take a lighter science course." at bounding box center [202, 142] width 67 height 8
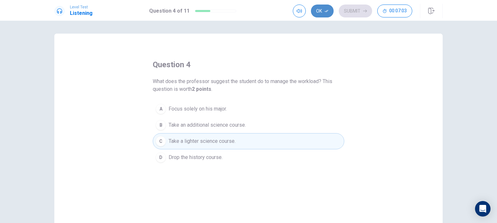
click at [325, 14] on button "Ok" at bounding box center [322, 11] width 23 height 13
click at [355, 11] on button "Submit" at bounding box center [355, 11] width 33 height 13
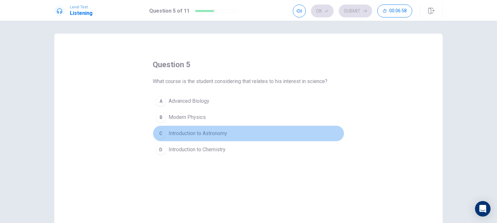
click at [220, 137] on span "Introduction to Astronomy" at bounding box center [198, 134] width 59 height 8
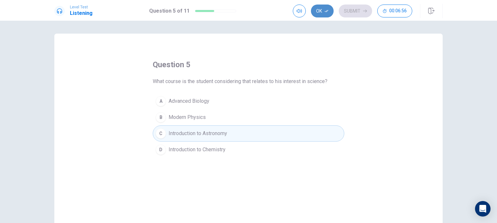
click at [326, 11] on icon "button" at bounding box center [327, 11] width 4 height 4
click at [351, 10] on button "Submit" at bounding box center [355, 11] width 33 height 13
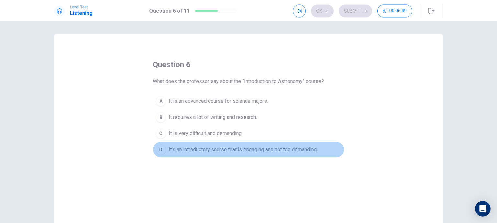
click at [251, 150] on span "It’s an introductory course that is engaging and not too demanding." at bounding box center [243, 150] width 149 height 8
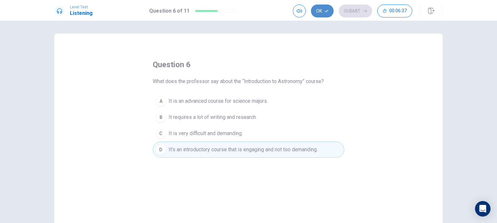
click at [330, 10] on button "Ok" at bounding box center [322, 11] width 23 height 13
click at [349, 13] on button "Submit" at bounding box center [355, 11] width 33 height 13
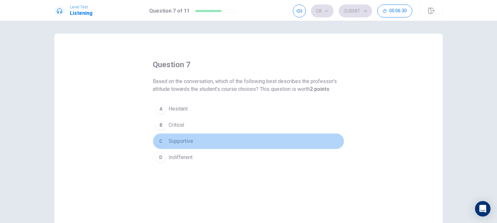
click at [180, 140] on span "Supportive" at bounding box center [181, 142] width 25 height 8
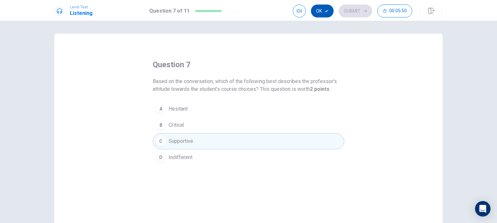
click at [331, 7] on button "Ok" at bounding box center [322, 11] width 23 height 13
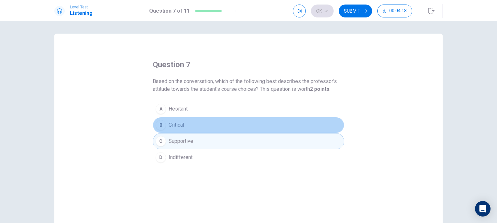
click at [286, 124] on button "B Critical" at bounding box center [249, 125] width 192 height 16
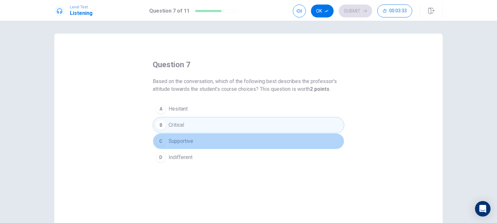
click at [276, 145] on button "C Supportive" at bounding box center [249, 141] width 192 height 16
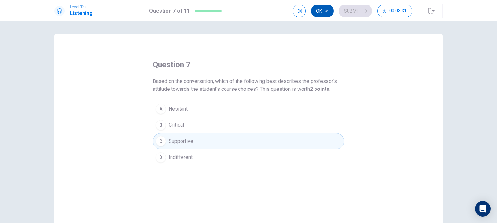
click at [326, 9] on icon "button" at bounding box center [327, 11] width 4 height 4
click at [353, 10] on button "Submit" at bounding box center [355, 11] width 33 height 13
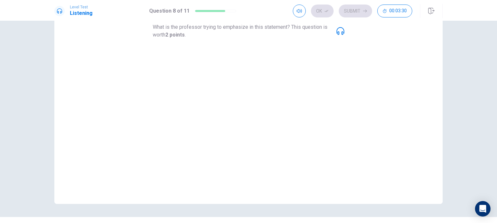
scroll to position [55, 0]
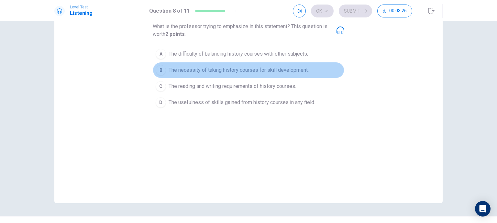
click at [261, 72] on span "The necessity of taking history courses for skill development." at bounding box center [239, 70] width 140 height 8
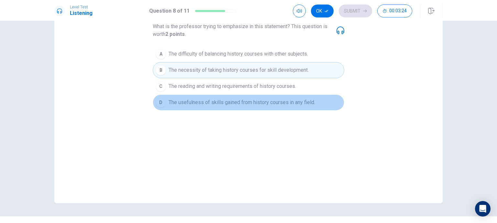
click at [269, 106] on button "D The usefulness of skills gained from history courses in any field." at bounding box center [249, 103] width 192 height 16
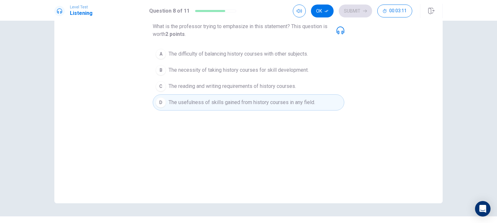
click at [324, 18] on div "Ok Submit 00:03:11" at bounding box center [368, 11] width 150 height 14
click at [324, 10] on button "Ok" at bounding box center [322, 11] width 23 height 13
click at [349, 13] on button "Submit" at bounding box center [355, 11] width 33 height 13
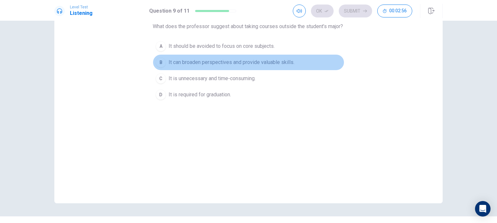
click at [216, 66] on span "It can broaden perspectives and provide valuable skills." at bounding box center [232, 63] width 126 height 8
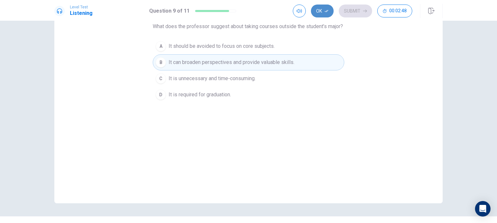
click at [325, 14] on button "Ok" at bounding box center [322, 11] width 23 height 13
click at [349, 17] on button "Submit" at bounding box center [355, 11] width 33 height 13
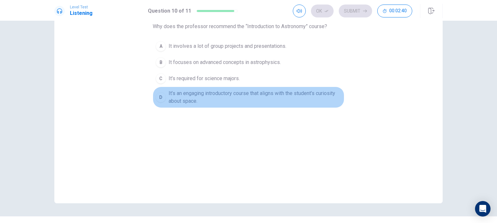
click at [238, 90] on span "It’s an engaging introductory course that aligns with the student’s curiosity a…" at bounding box center [255, 98] width 173 height 16
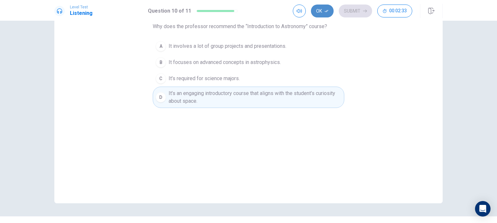
click at [324, 16] on button "Ok" at bounding box center [322, 11] width 23 height 13
click at [362, 14] on button "Submit" at bounding box center [355, 11] width 33 height 13
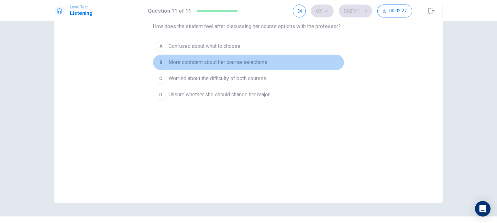
click at [237, 59] on span "More confident about her course selections." at bounding box center [219, 63] width 100 height 8
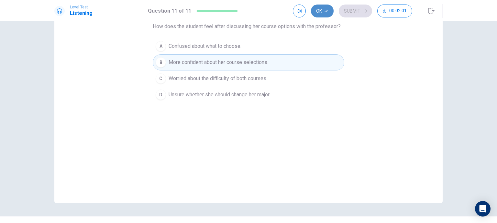
click at [319, 15] on button "Ok" at bounding box center [322, 11] width 23 height 13
click at [349, 13] on button "Submit" at bounding box center [355, 11] width 33 height 13
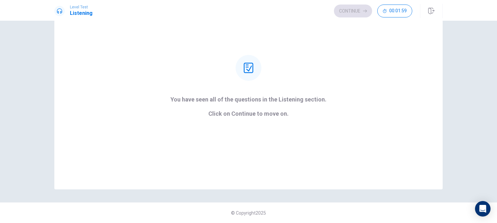
scroll to position [51, 0]
click at [349, 13] on button "Continue" at bounding box center [353, 11] width 38 height 13
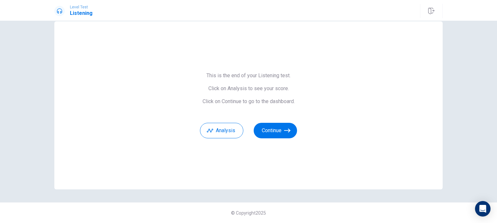
scroll to position [12, 0]
click at [223, 137] on button "Analysis" at bounding box center [221, 131] width 43 height 16
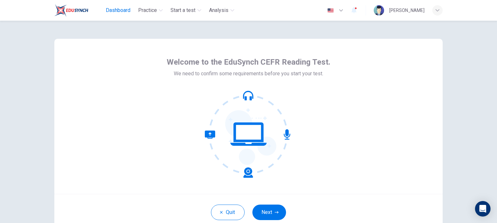
click at [106, 12] on span "Dashboard" at bounding box center [118, 10] width 25 height 8
